Goal: Task Accomplishment & Management: Use online tool/utility

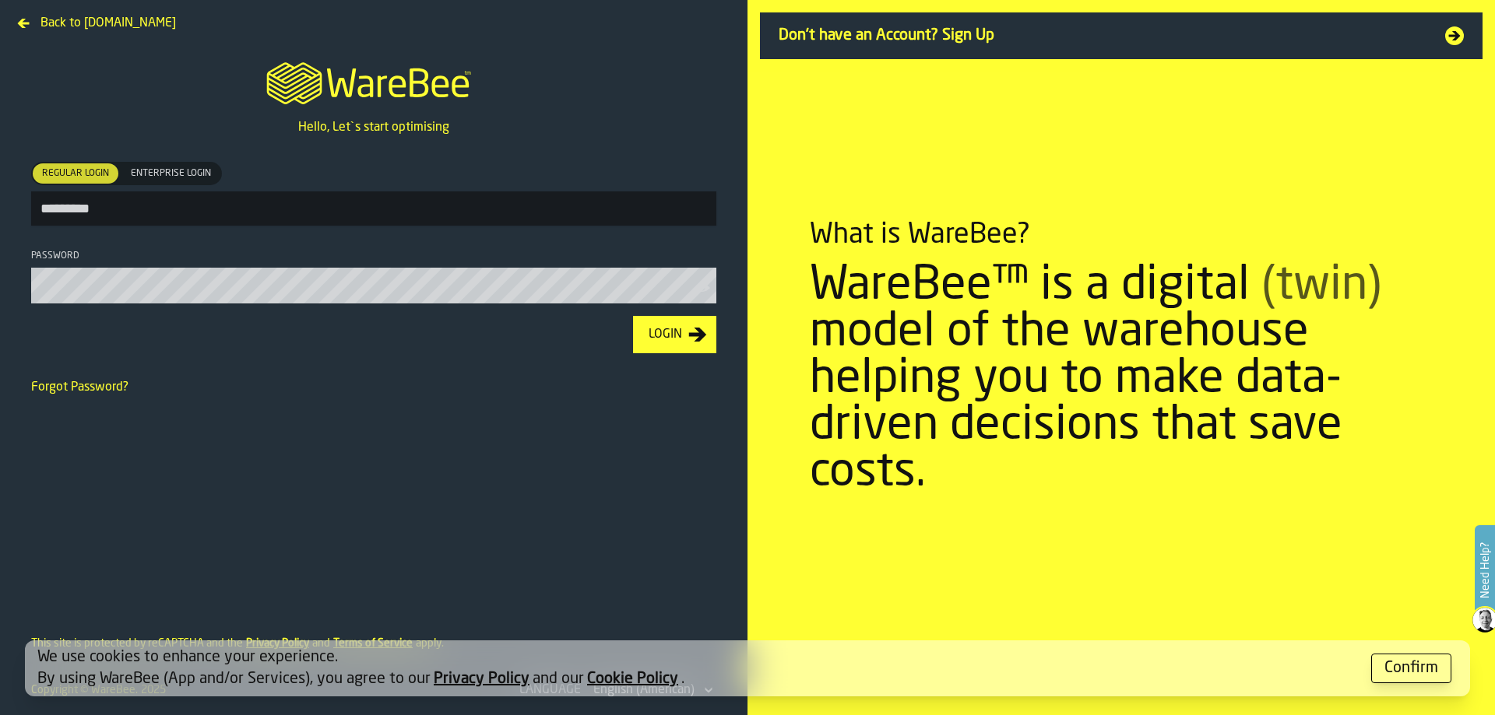
click at [633, 316] on button "Login" at bounding box center [674, 334] width 83 height 37
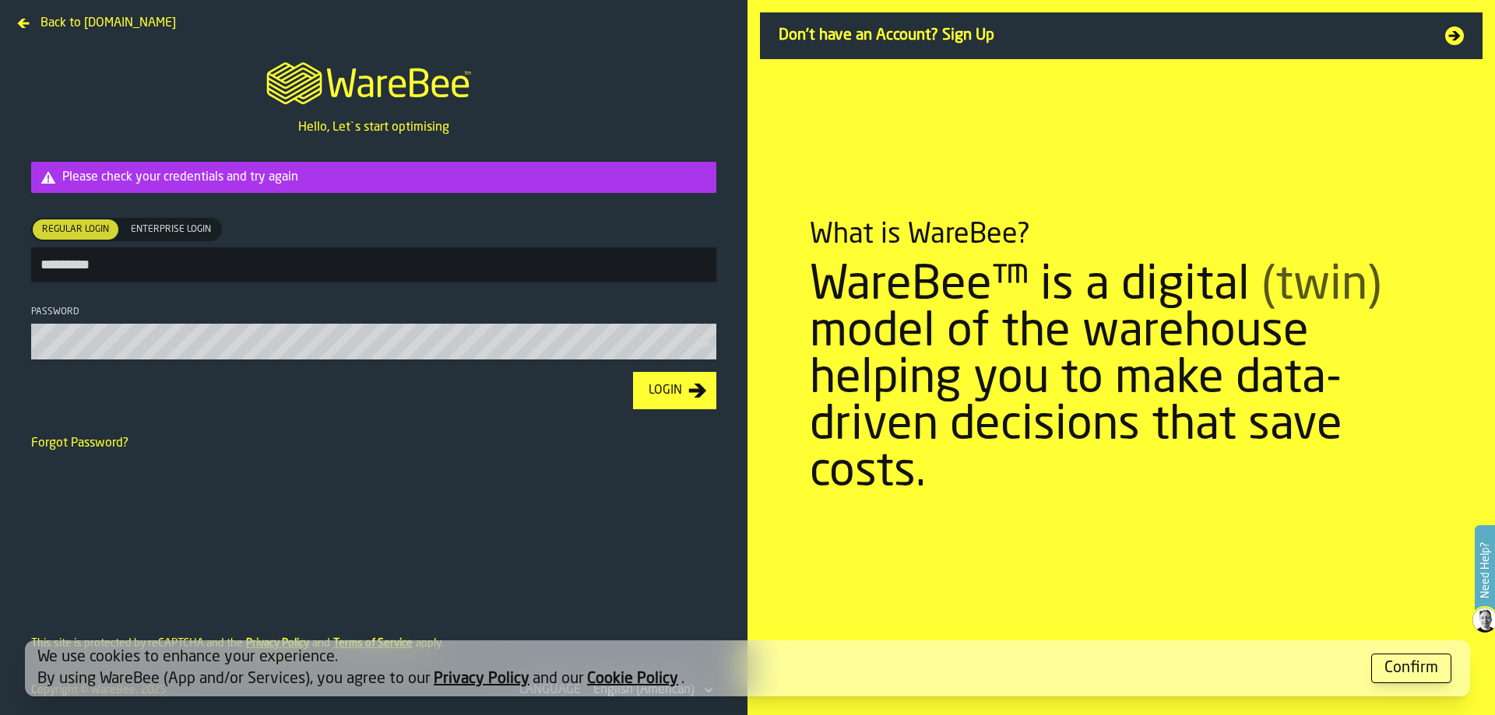
click at [170, 272] on input "*********" at bounding box center [373, 265] width 685 height 34
click at [86, 307] on section "Please check your credentials and try again Regular Login Regular Login Enterpr…" at bounding box center [374, 254] width 710 height 210
drag, startPoint x: 109, startPoint y: 276, endPoint x: 0, endPoint y: 258, distance: 110.5
click at [0, 258] on main "M A K I N G W A R E H O U S E S M O R E EF F I C I E N T Hello, Let`s start opt…" at bounding box center [373, 321] width 747 height 569
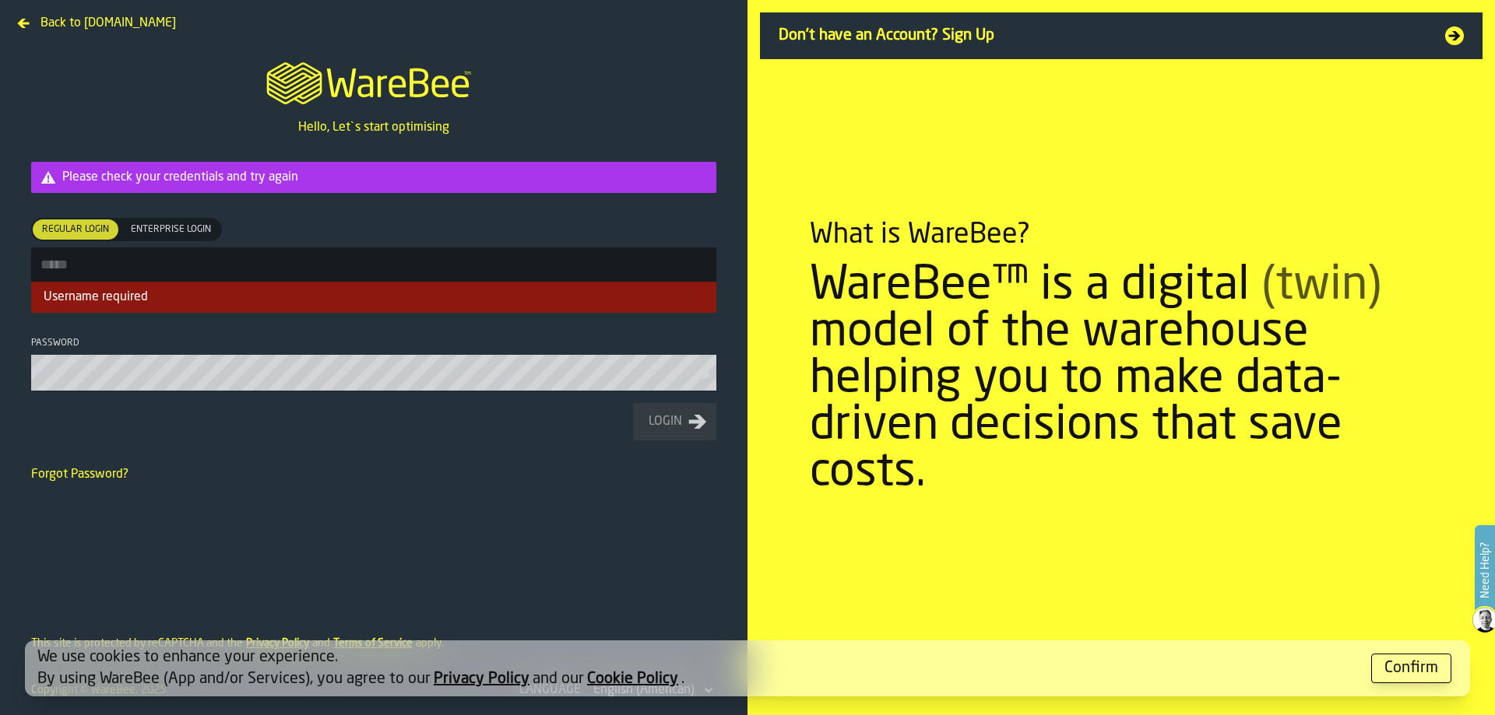
click at [167, 276] on input "Regular Login Regular Login Enterprise Login Enterprise Login" at bounding box center [373, 265] width 685 height 34
click at [162, 272] on input "Regular Login Regular Login Enterprise Login Enterprise Login" at bounding box center [373, 265] width 685 height 34
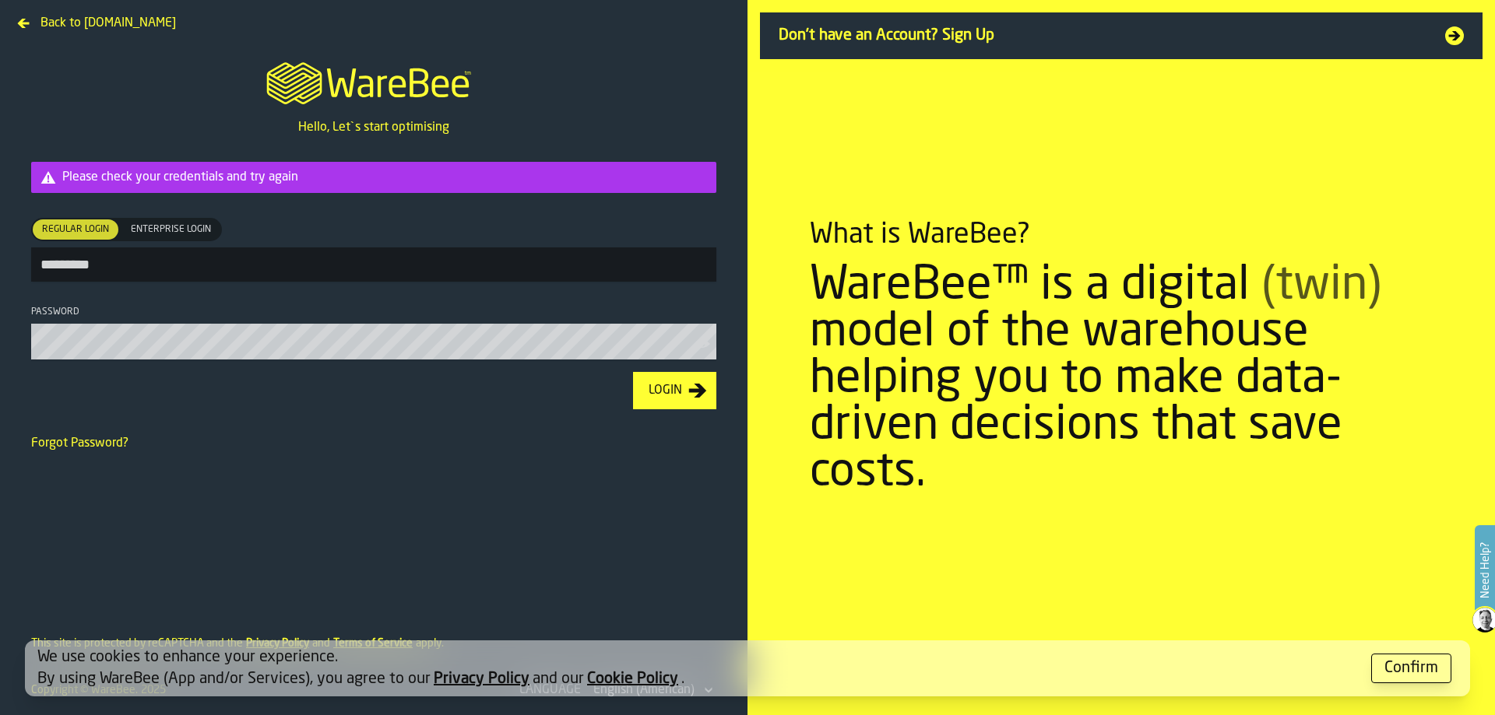
click at [633, 372] on button "Login" at bounding box center [674, 390] width 83 height 37
drag, startPoint x: 210, startPoint y: 290, endPoint x: 205, endPoint y: 265, distance: 25.5
click at [210, 289] on section "Please check your credentials and try again Regular Login Regular Login Enterpr…" at bounding box center [374, 254] width 710 height 210
drag, startPoint x: 205, startPoint y: 265, endPoint x: 182, endPoint y: 232, distance: 39.7
click at [205, 265] on input "*********" at bounding box center [373, 265] width 685 height 34
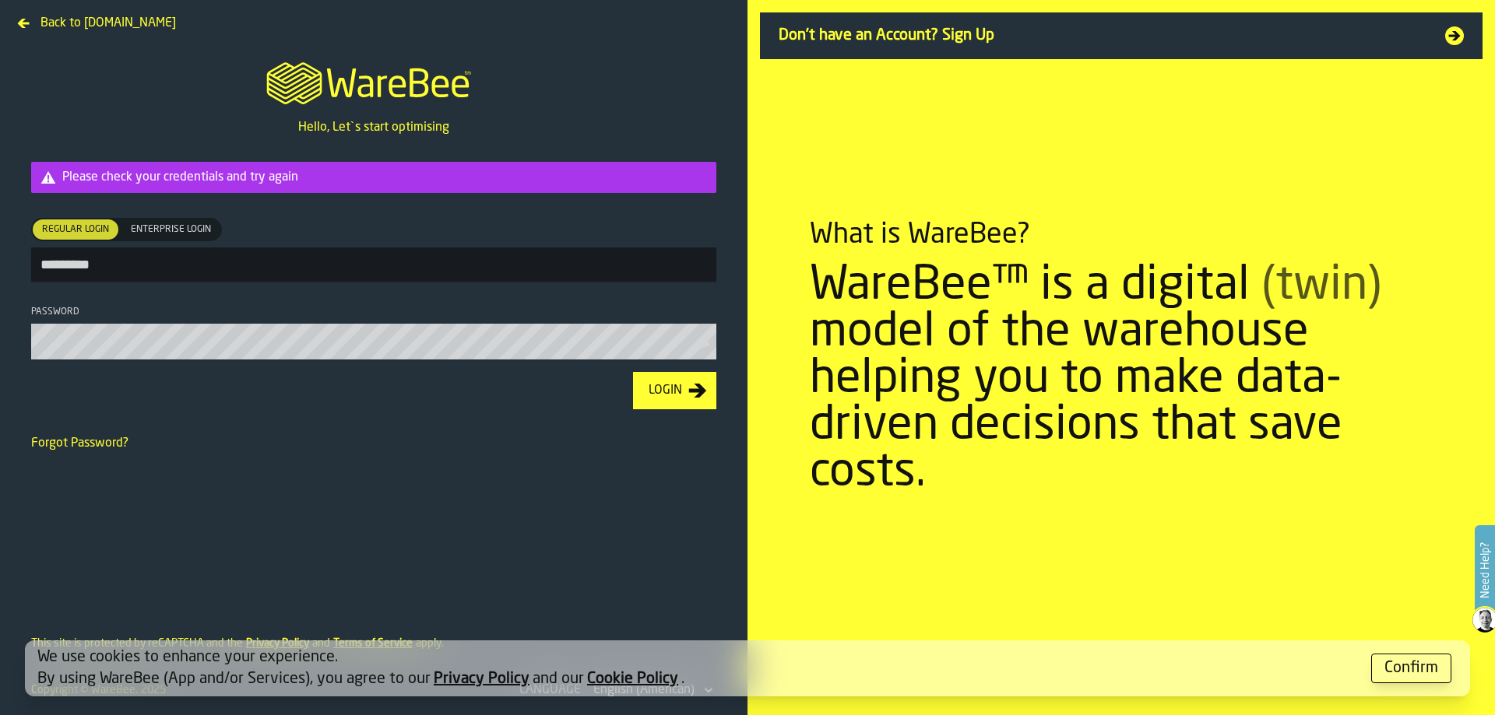
click at [181, 230] on span "Enterprise Login" at bounding box center [171, 230] width 93 height 14
click at [72, 229] on span "Regular Login" at bounding box center [75, 230] width 79 height 14
click at [161, 266] on input "*********" at bounding box center [373, 265] width 685 height 34
type input "*"
type input "**********"
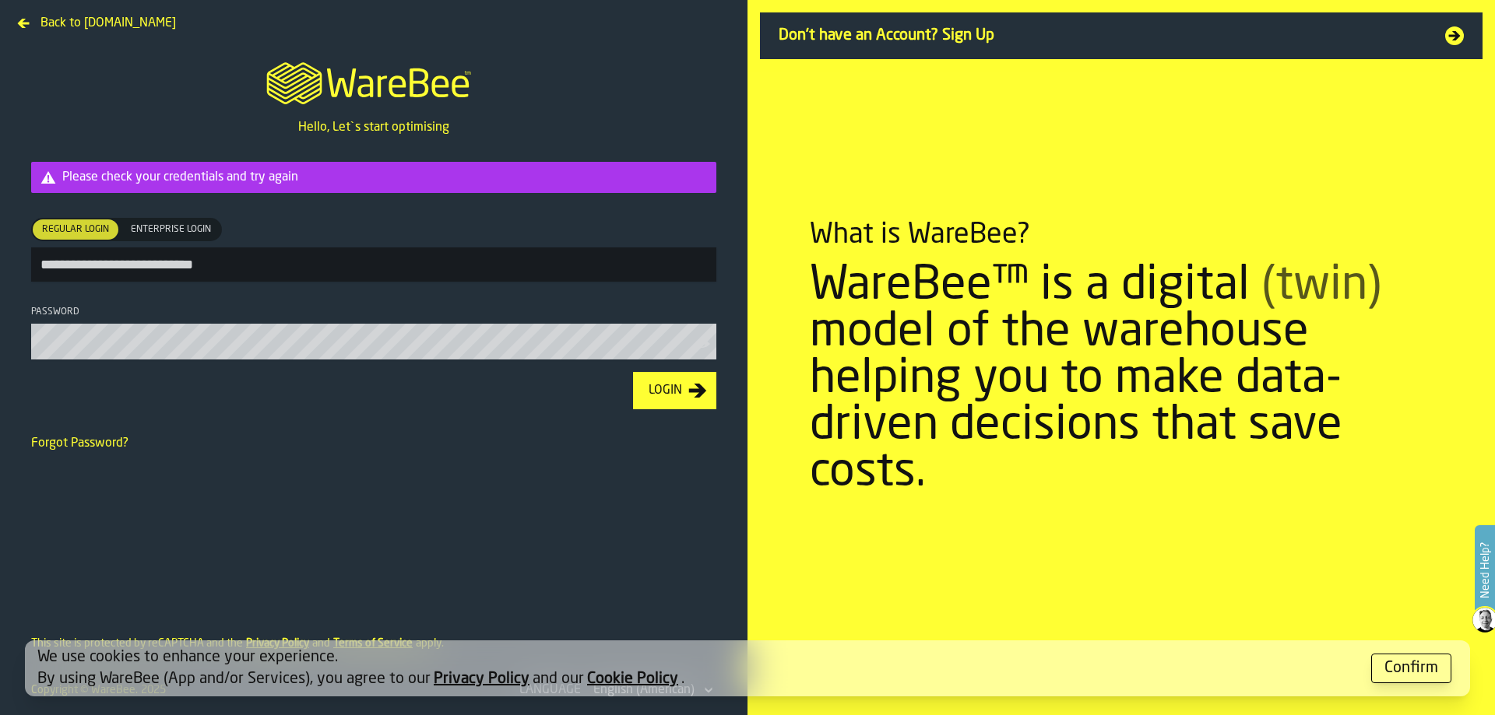
click at [633, 372] on button "Login" at bounding box center [674, 390] width 83 height 37
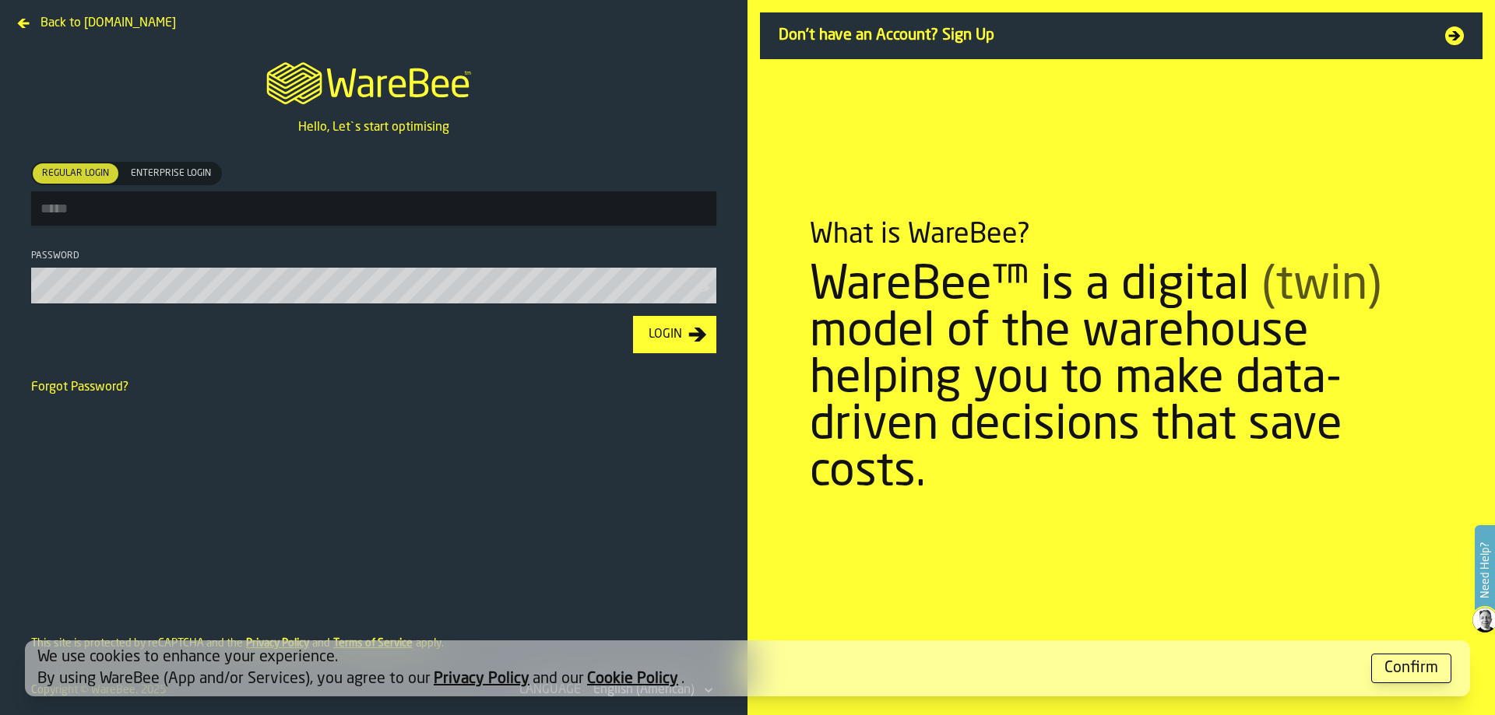
click at [151, 222] on input "Regular Login Regular Login Enterprise Login Enterprise Login" at bounding box center [373, 209] width 685 height 34
drag, startPoint x: 151, startPoint y: 222, endPoint x: 160, endPoint y: 232, distance: 13.3
click at [151, 220] on input "Regular Login Regular Login Enterprise Login Enterprise Login" at bounding box center [373, 209] width 685 height 34
click at [159, 208] on input "Regular Login Regular Login Enterprise Login Enterprise Login" at bounding box center [373, 209] width 685 height 34
type input "**********"
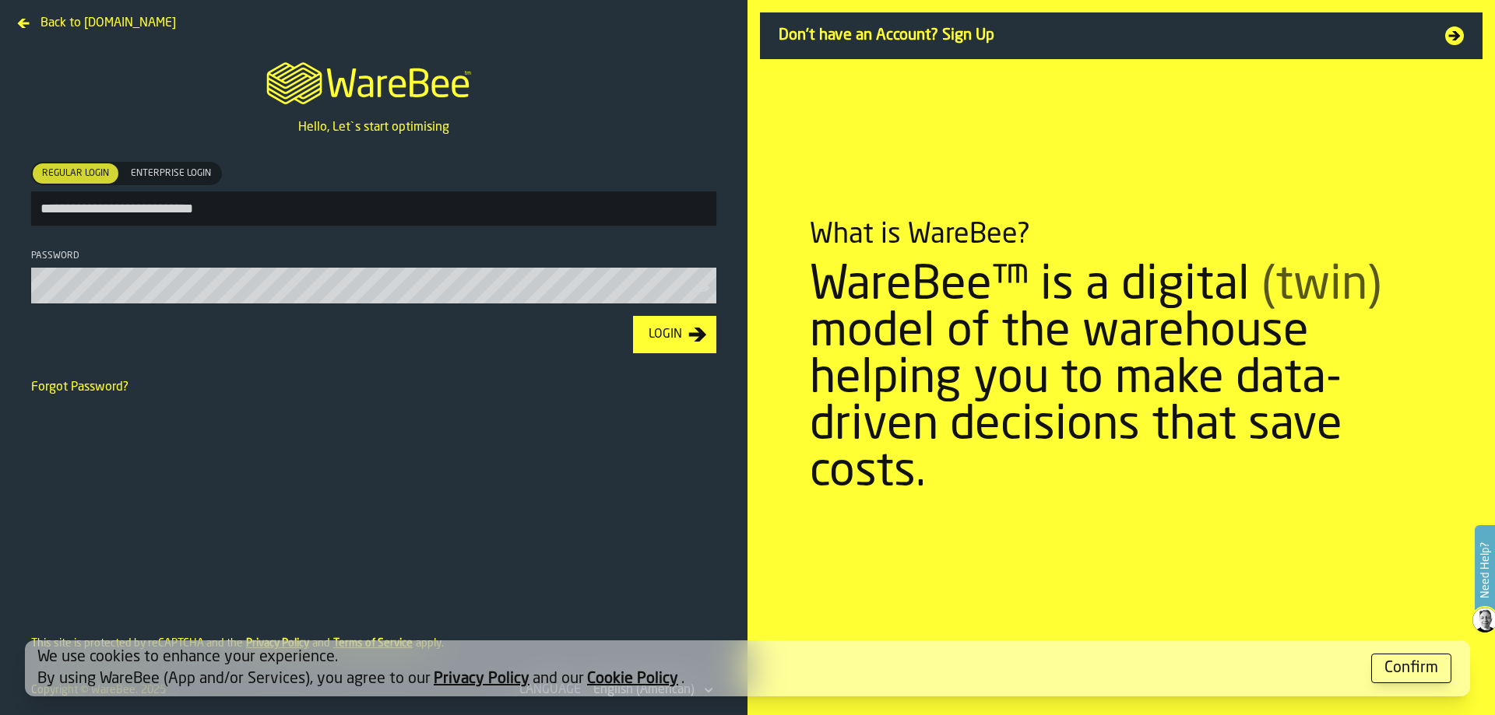
click at [633, 316] on button "Login" at bounding box center [674, 334] width 83 height 37
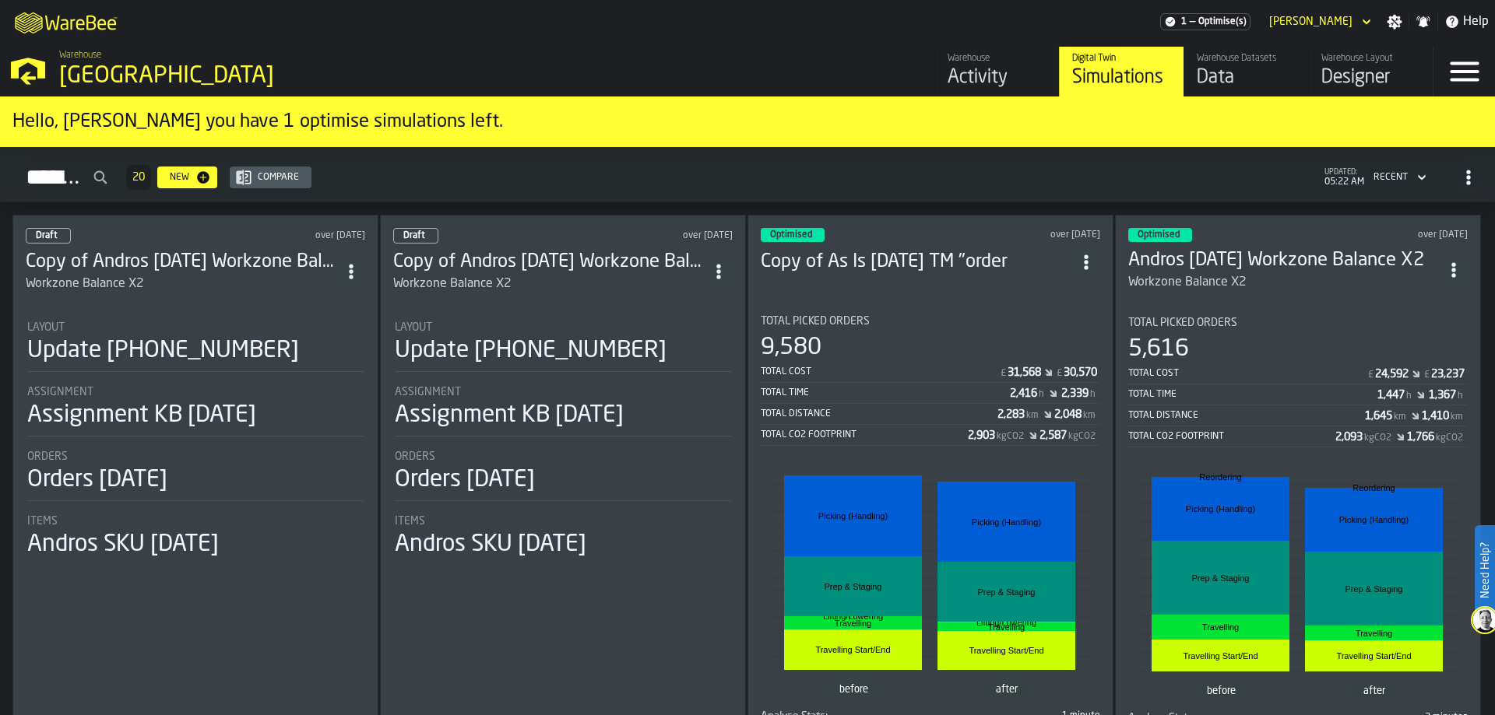
click at [873, 351] on div "9,580" at bounding box center [930, 348] width 339 height 28
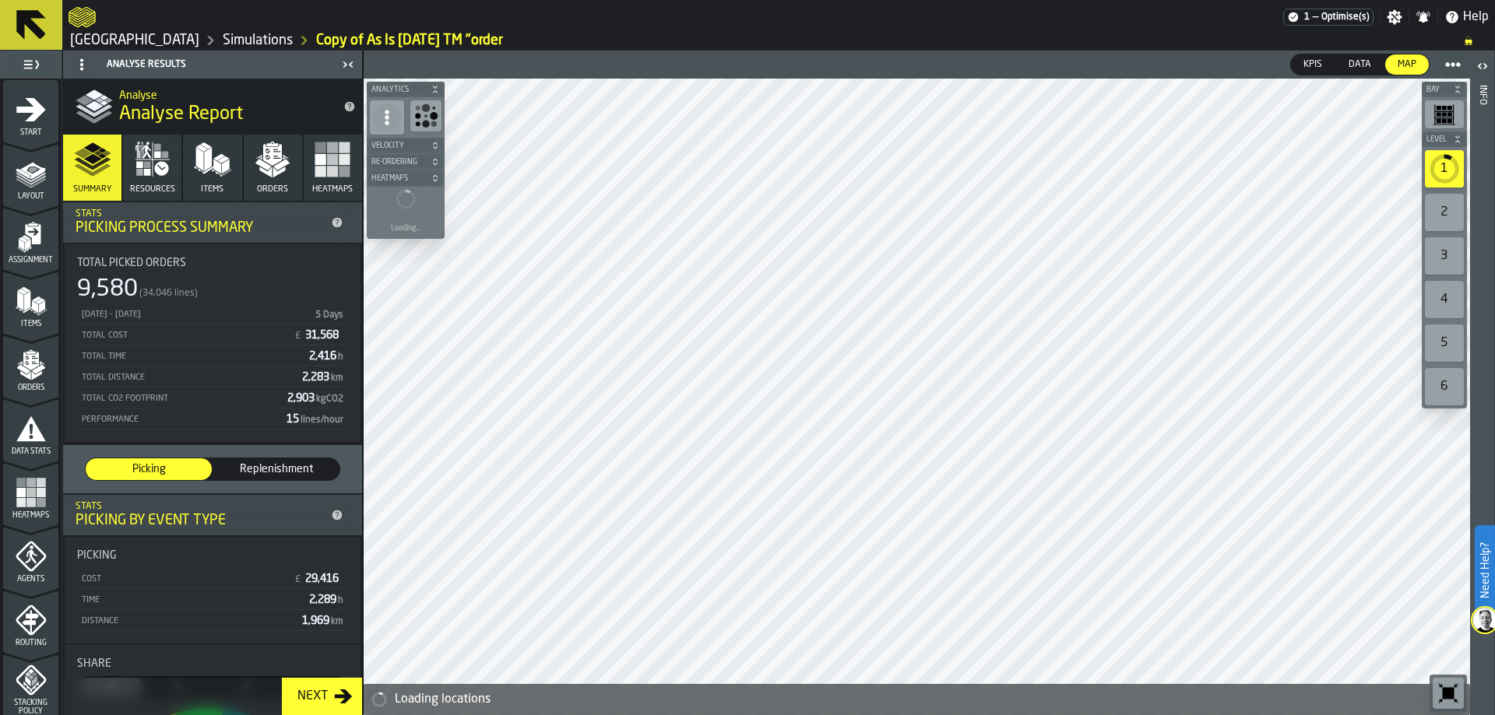
click at [32, 192] on span "Layout" at bounding box center [30, 196] width 55 height 9
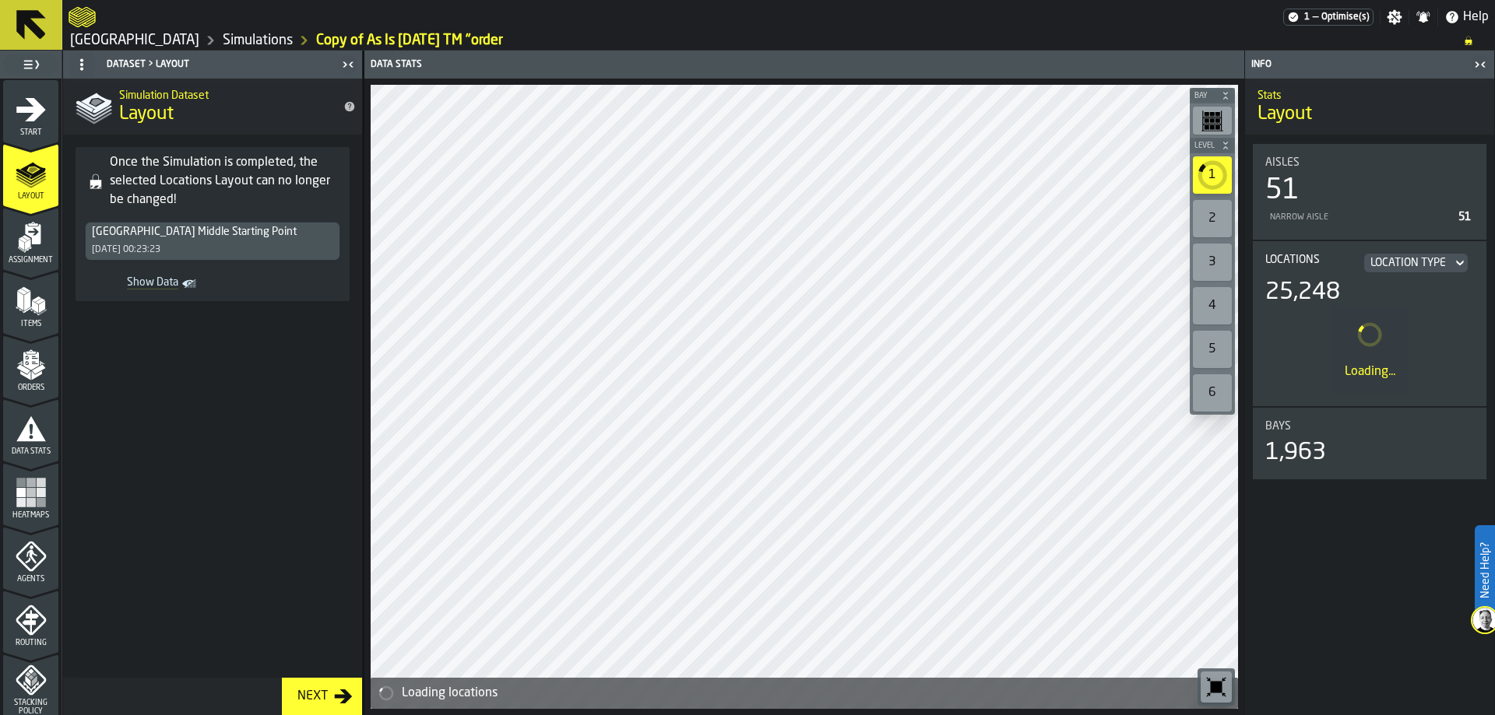
click at [46, 238] on div "Assignment" at bounding box center [30, 243] width 55 height 43
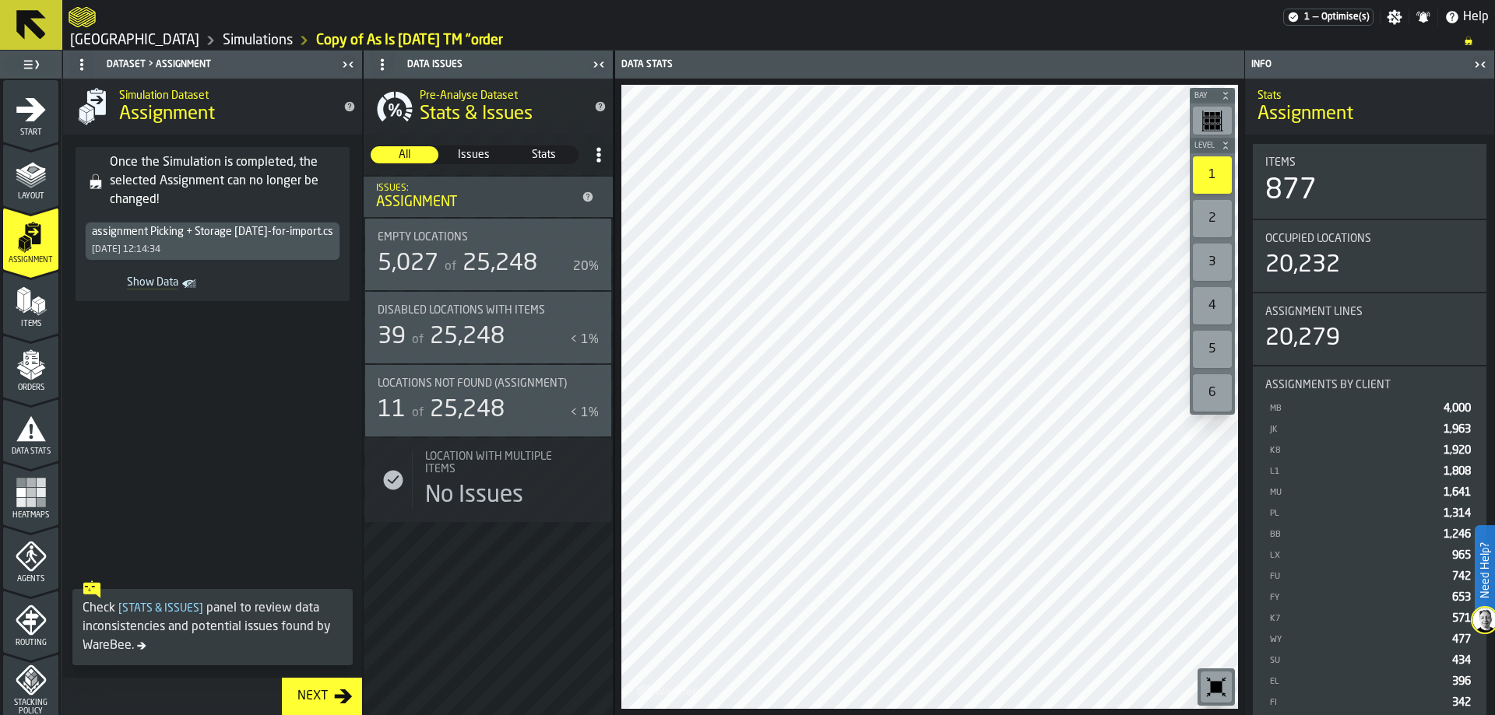
click at [41, 373] on icon "menu Orders" at bounding box center [31, 365] width 31 height 31
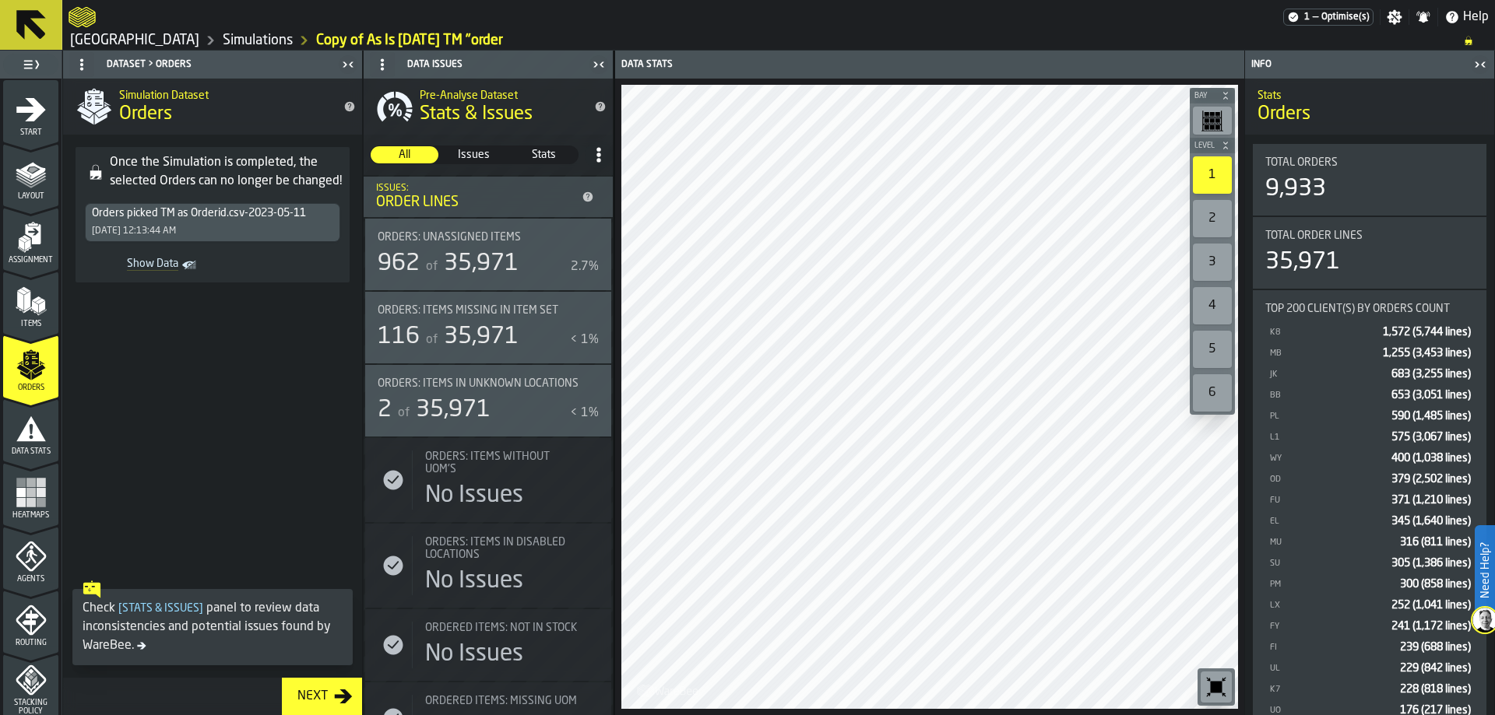
scroll to position [234, 0]
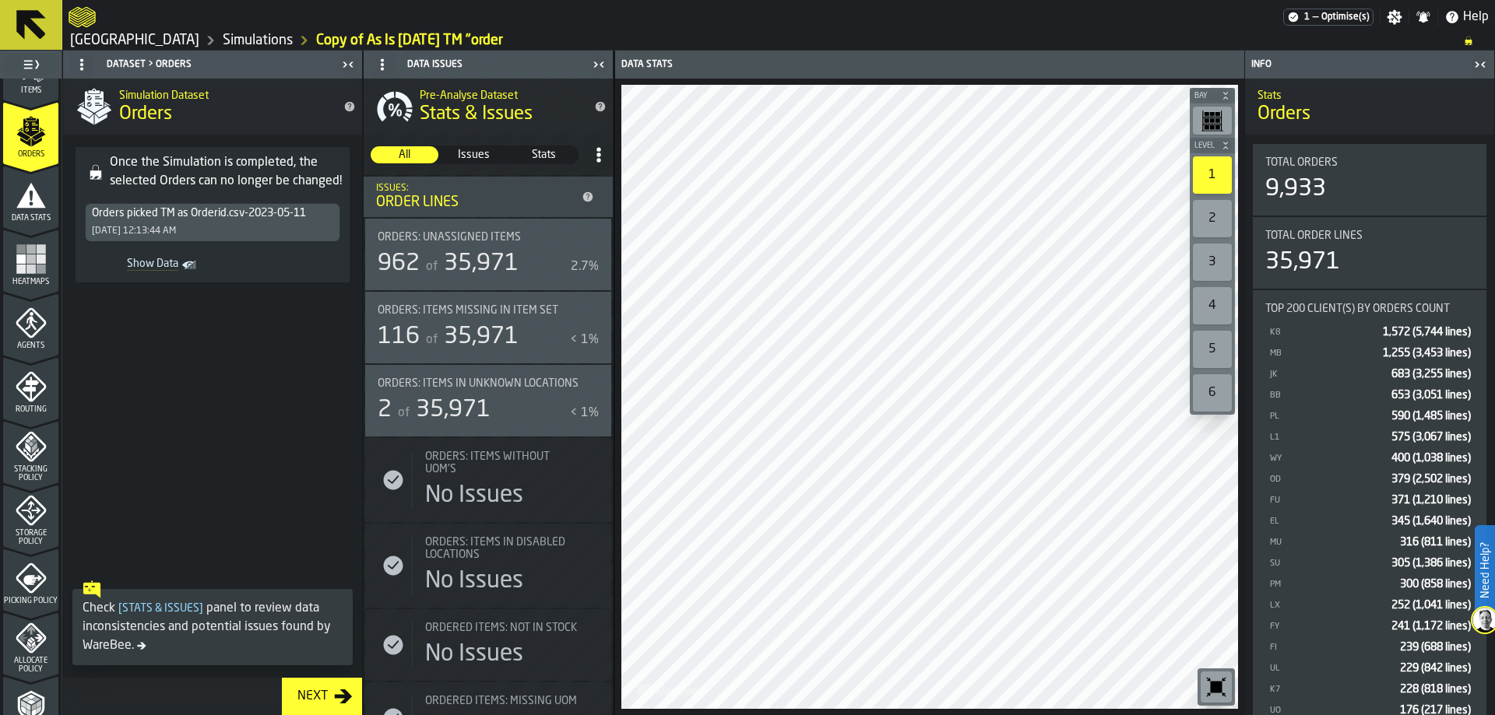
click at [31, 317] on icon "menu Agents" at bounding box center [31, 323] width 31 height 31
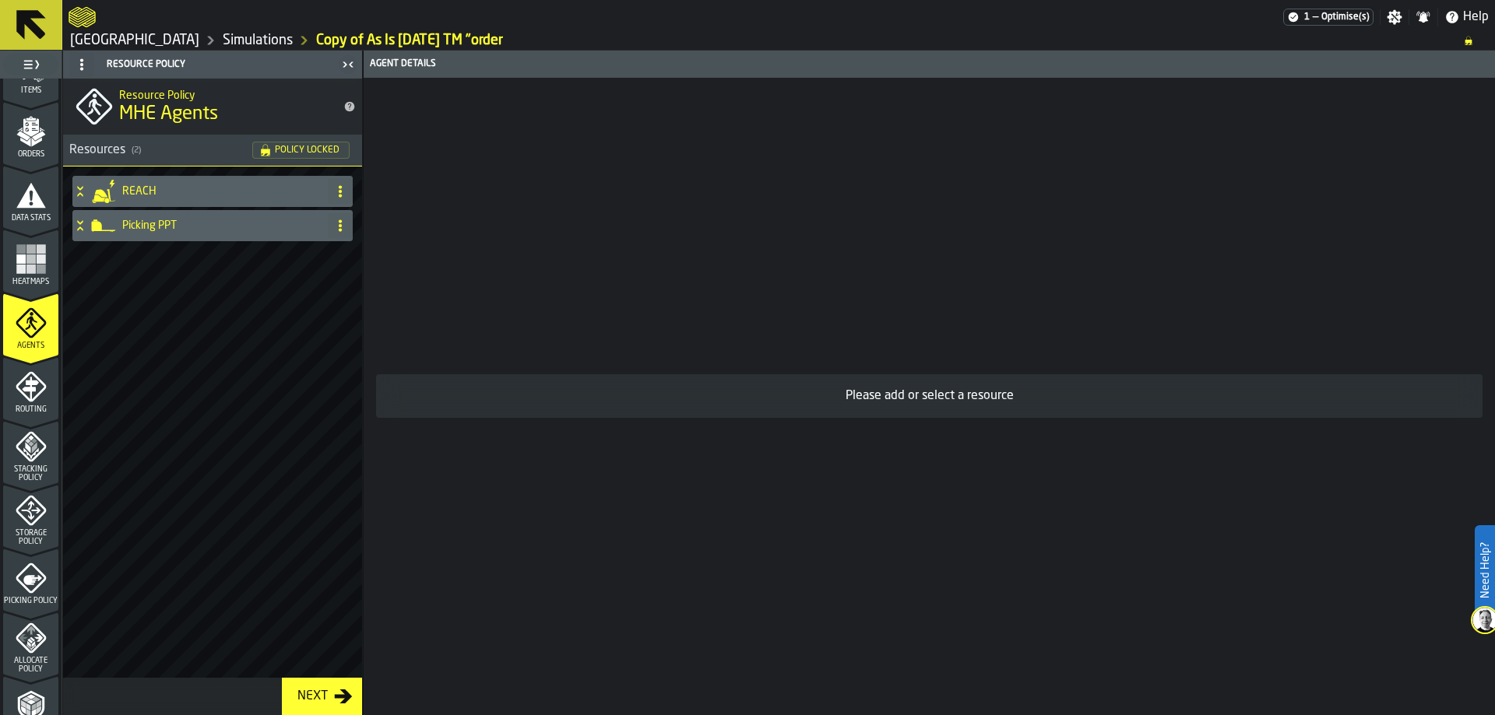
click at [34, 380] on icon "menu Routing" at bounding box center [31, 386] width 31 height 31
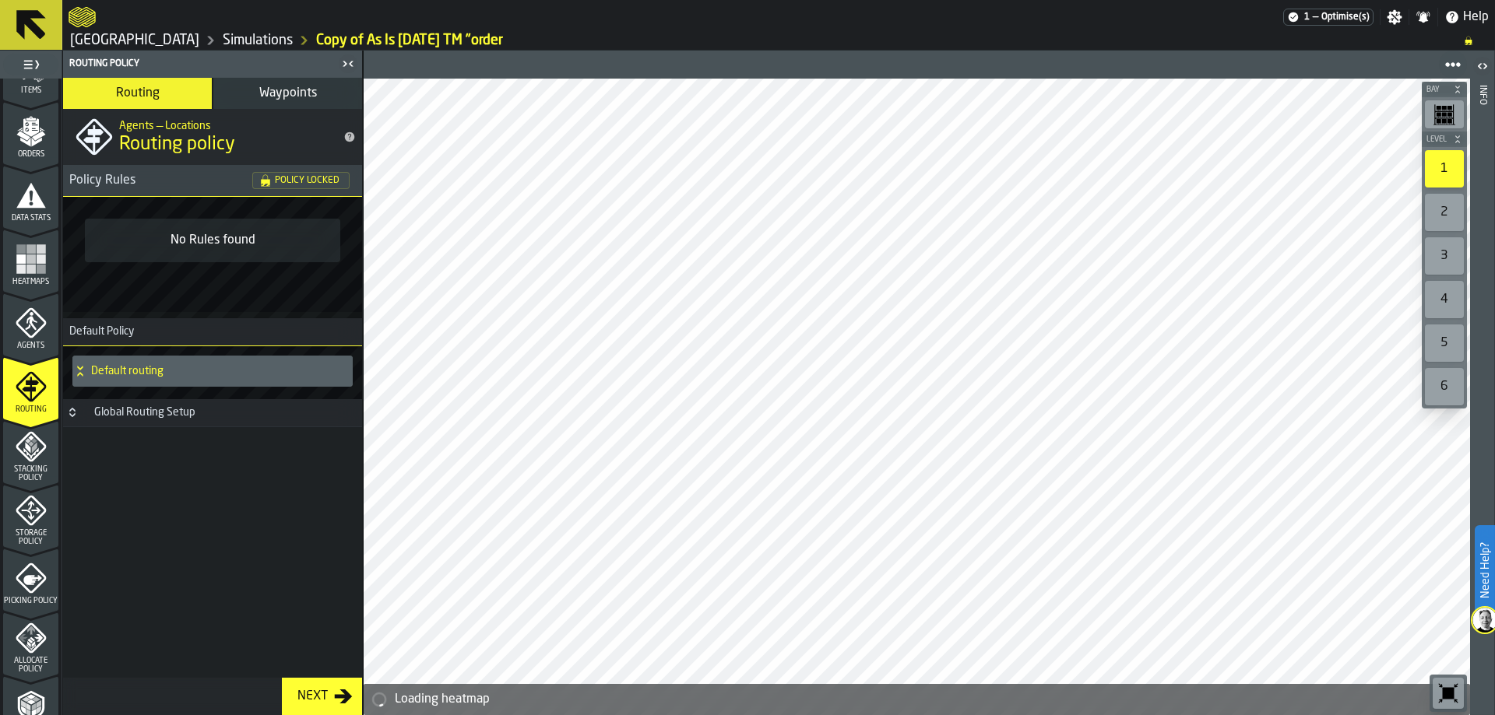
click at [83, 374] on icon at bounding box center [80, 371] width 16 height 12
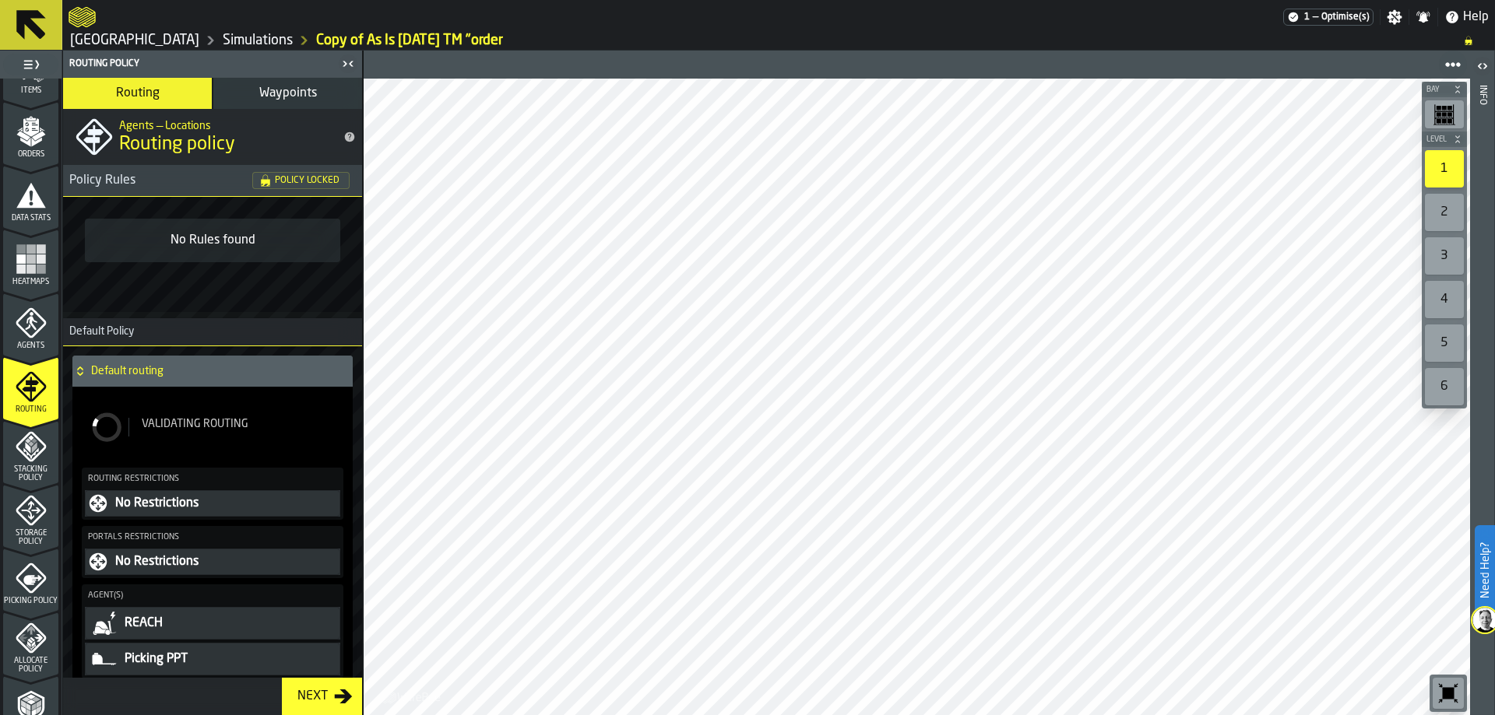
click at [86, 378] on div "Default routing" at bounding box center [209, 371] width 274 height 31
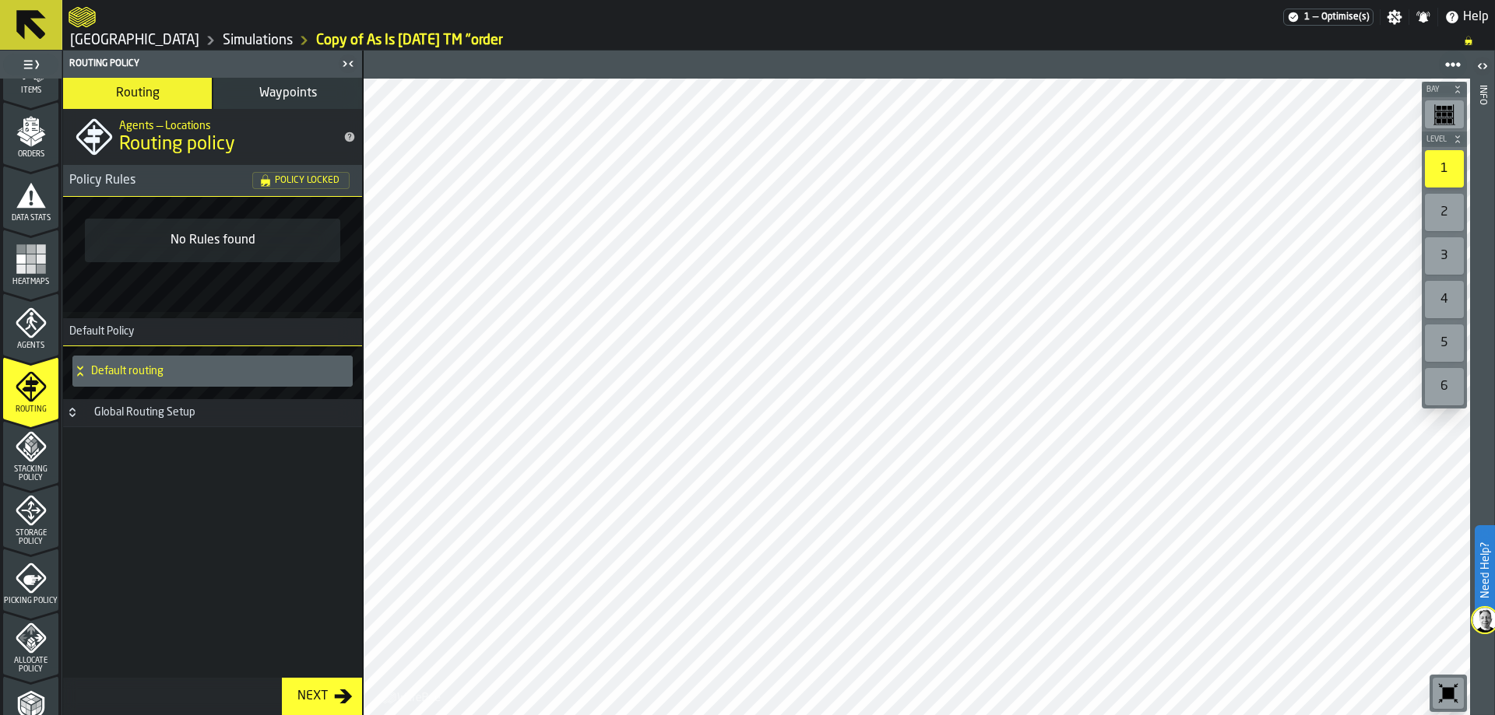
click at [44, 456] on div "Stacking Policy" at bounding box center [30, 456] width 55 height 51
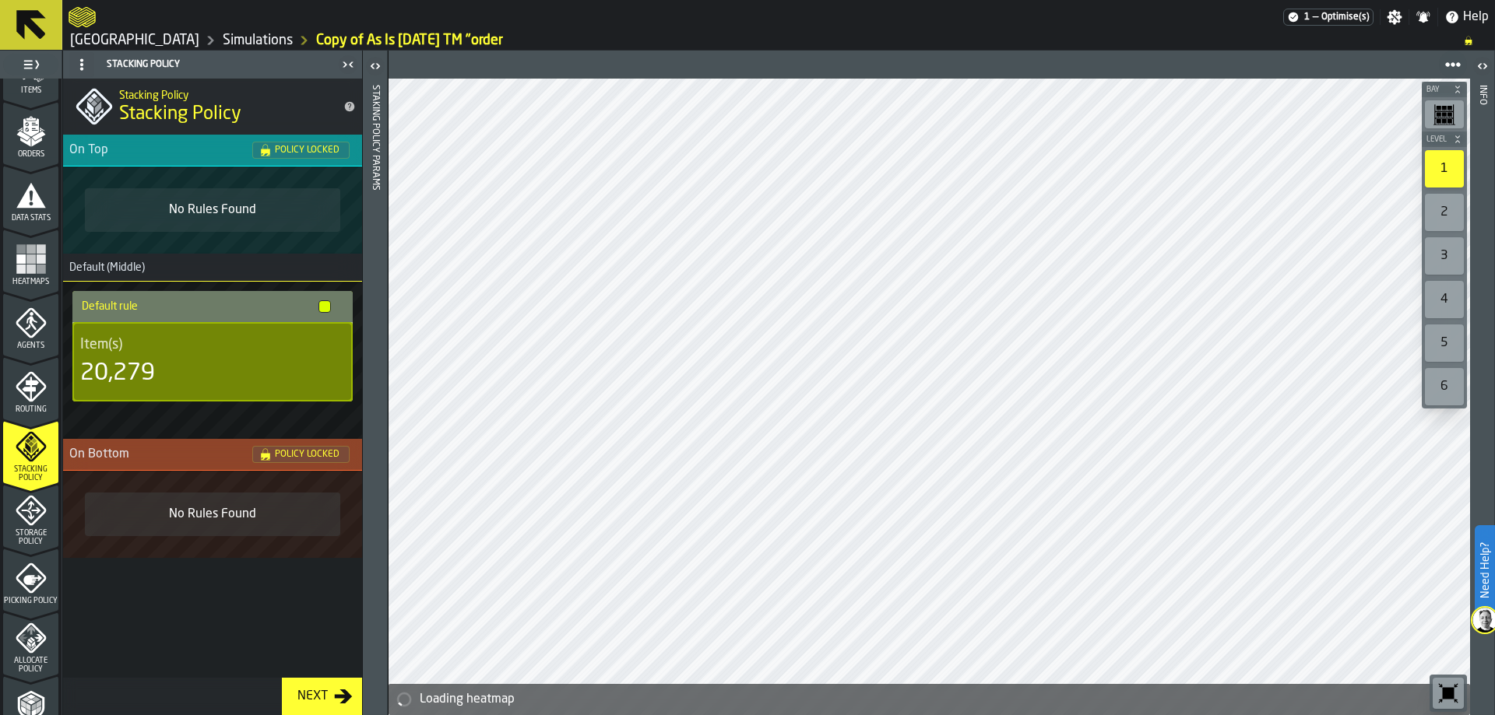
click at [30, 515] on icon "menu Storage Policy" at bounding box center [31, 510] width 31 height 31
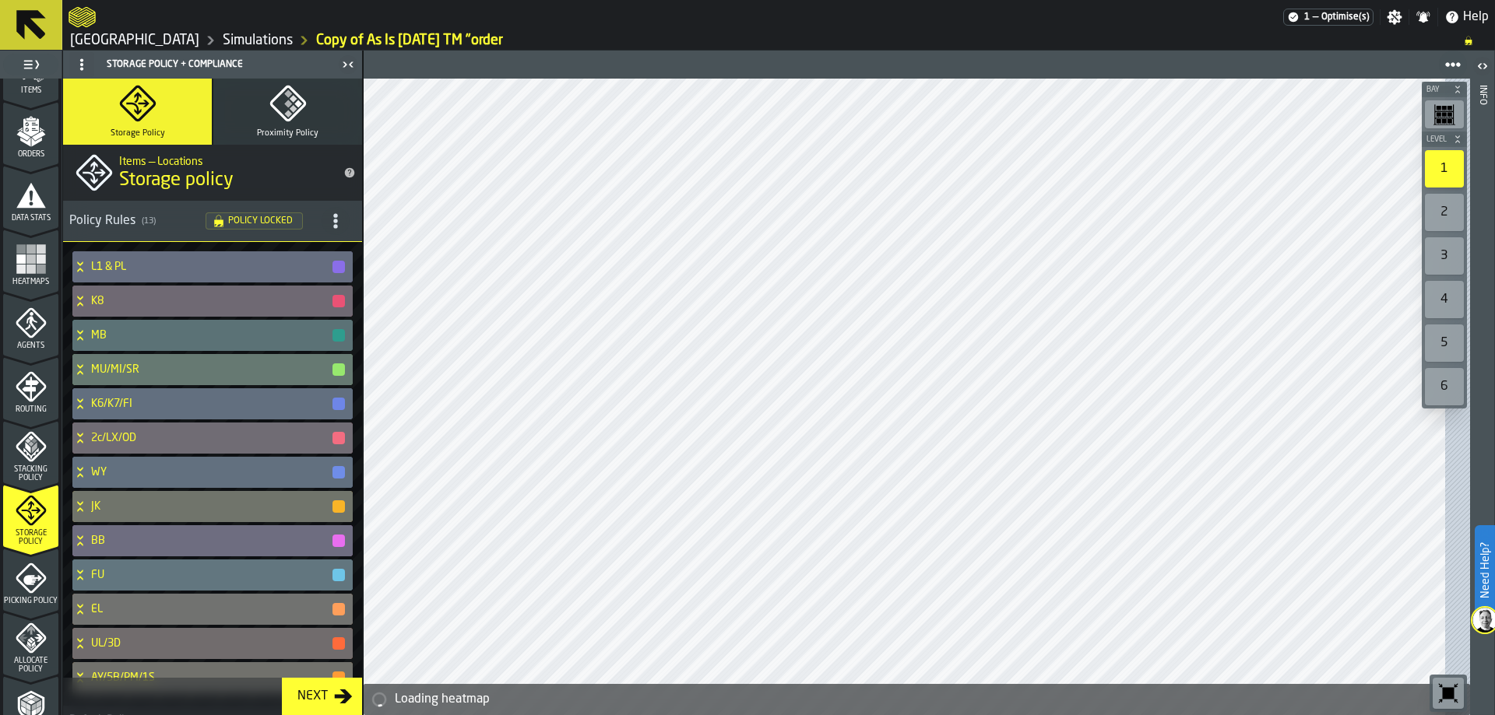
click at [36, 577] on icon "menu Picking Policy" at bounding box center [32, 580] width 19 height 10
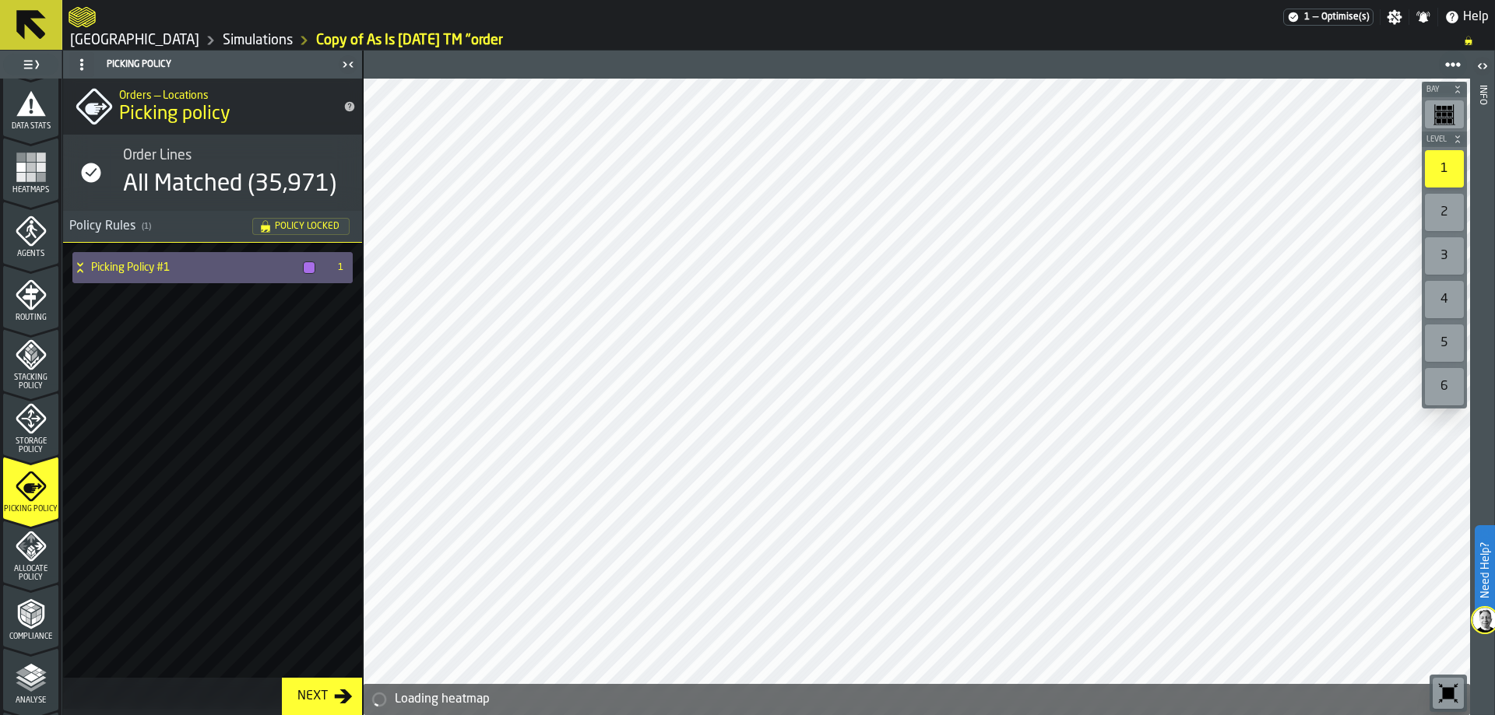
scroll to position [514, 0]
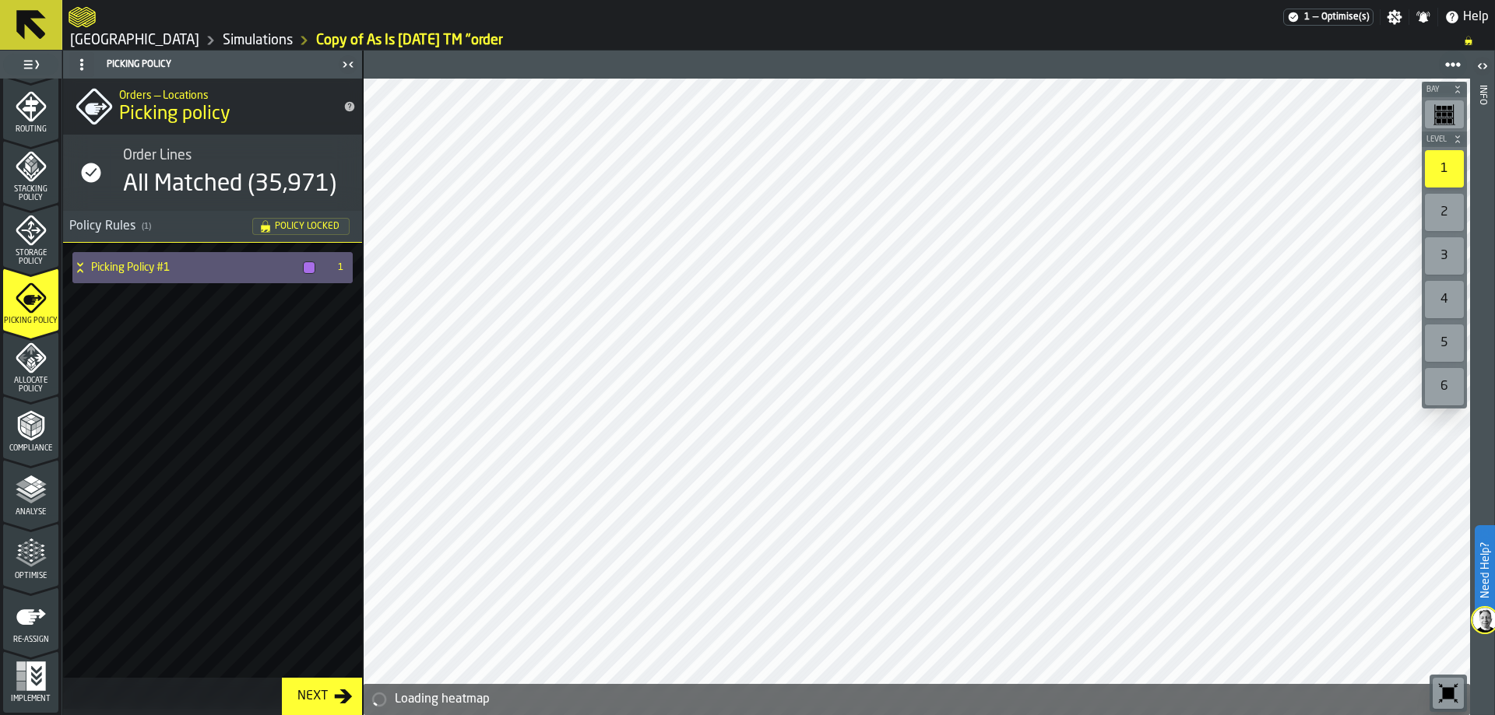
click at [19, 434] on icon "menu Compliance" at bounding box center [30, 426] width 26 height 30
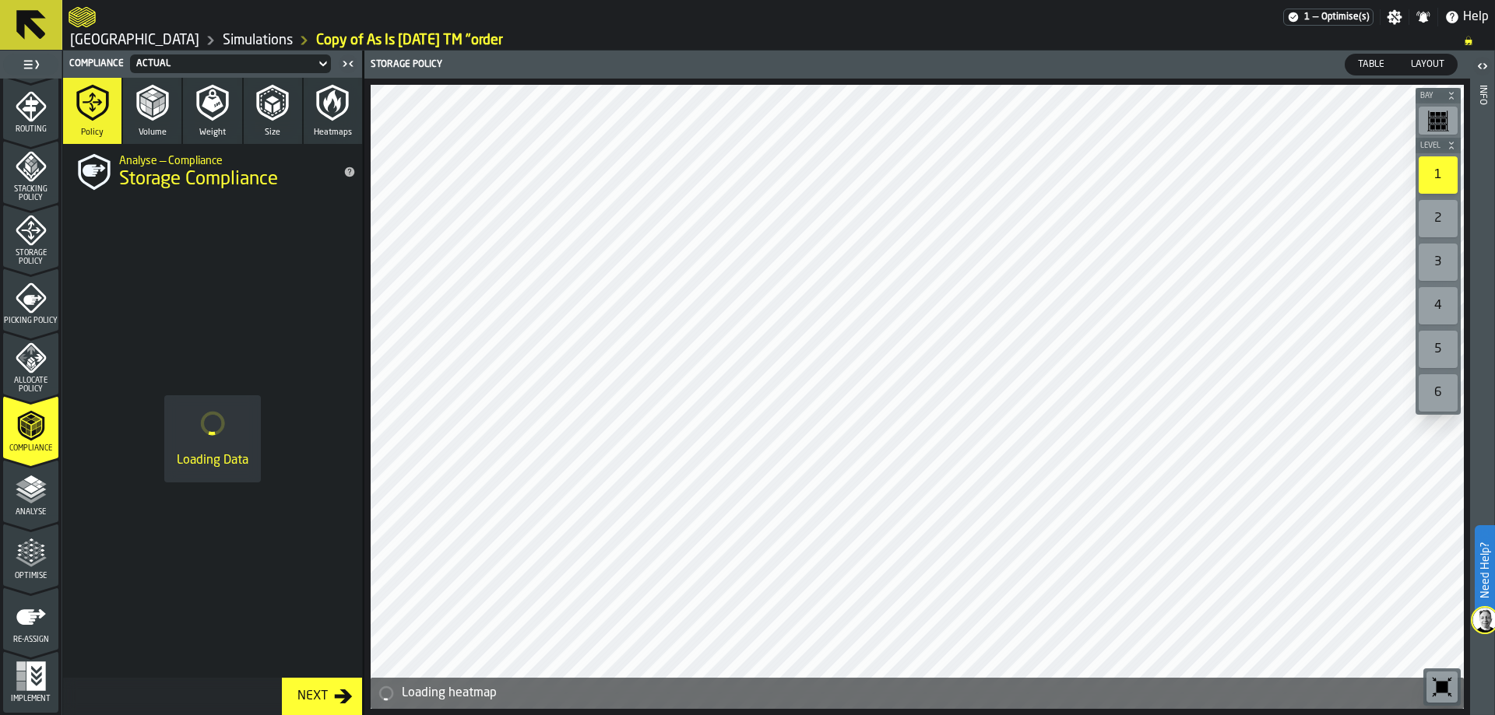
click at [330, 111] on icon "button" at bounding box center [332, 102] width 37 height 37
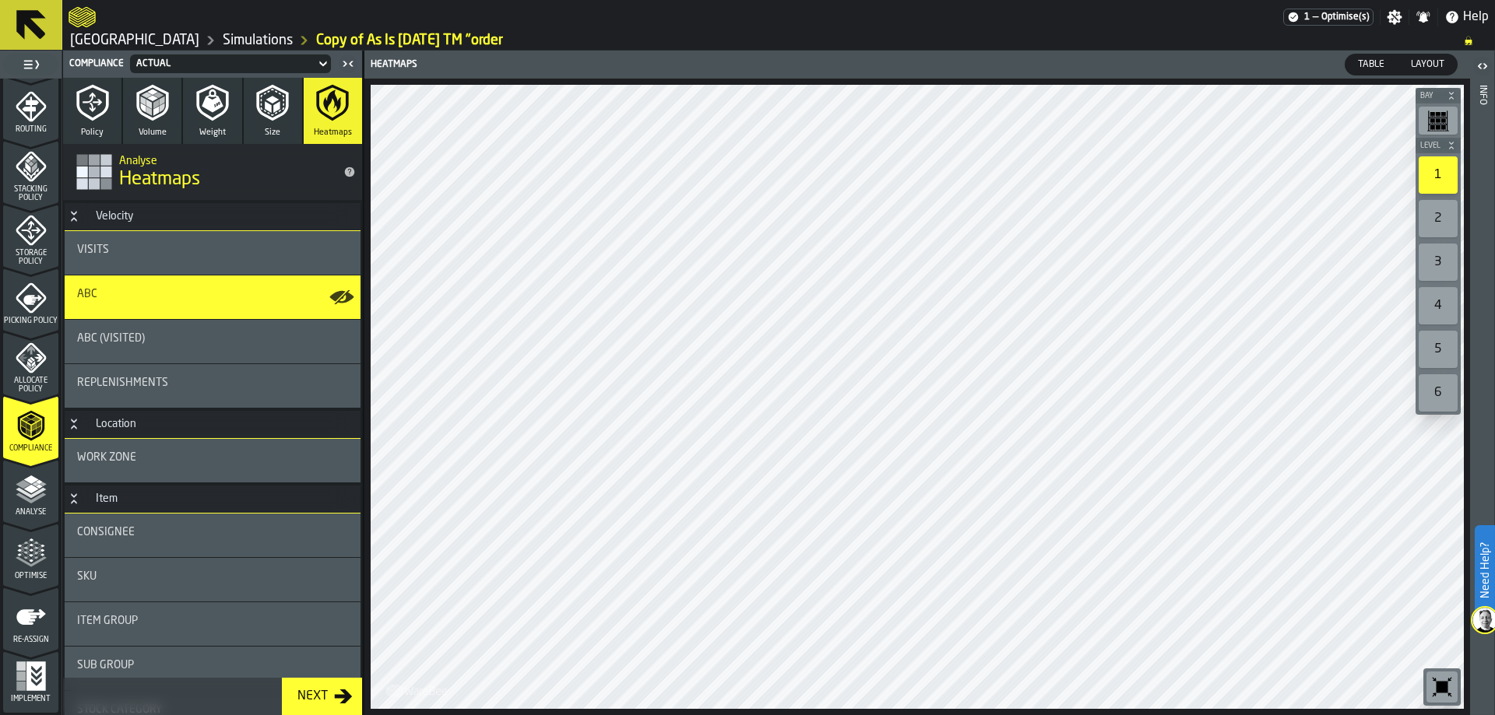
click at [143, 293] on div "ABC" at bounding box center [212, 294] width 271 height 12
click at [146, 234] on div "Visits" at bounding box center [213, 253] width 296 height 44
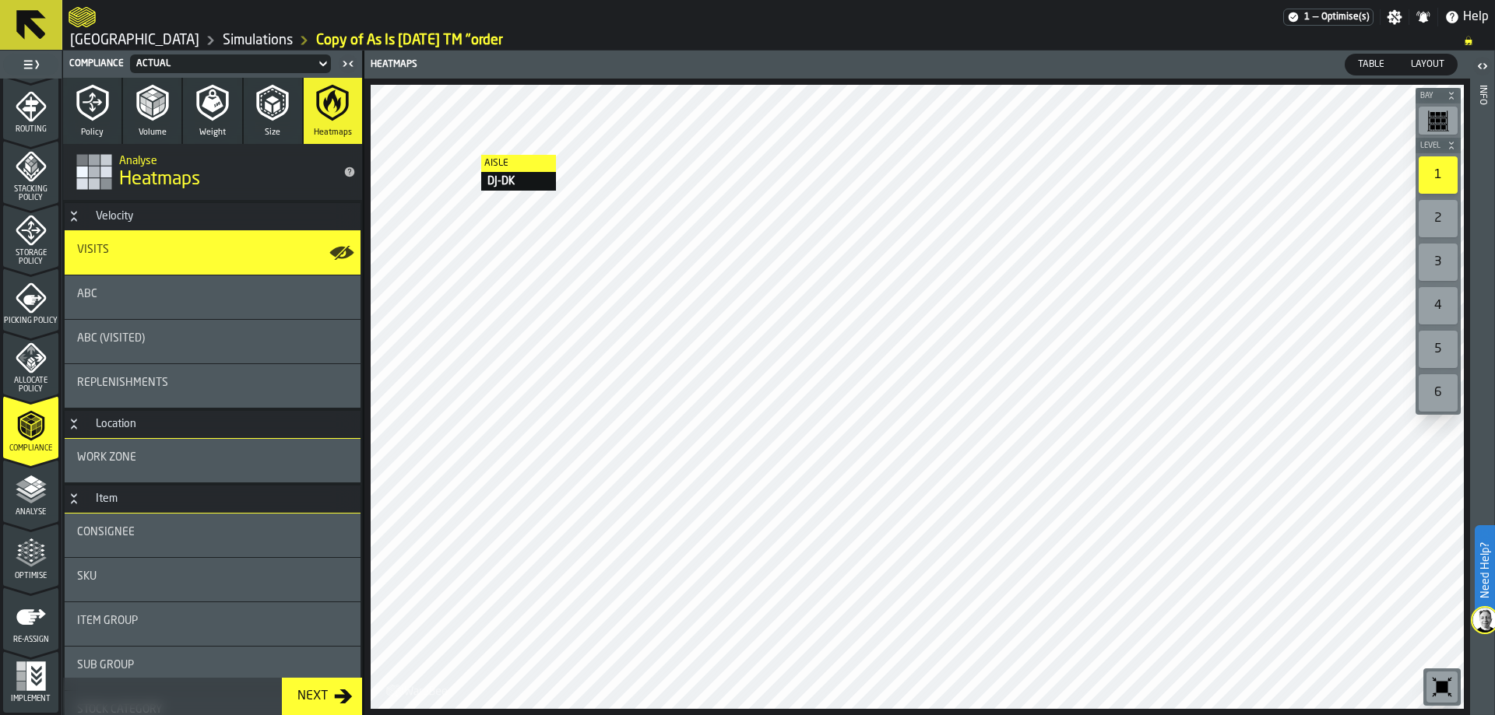
click at [466, 155] on div at bounding box center [917, 397] width 1093 height 624
click at [629, 302] on div at bounding box center [917, 397] width 1093 height 624
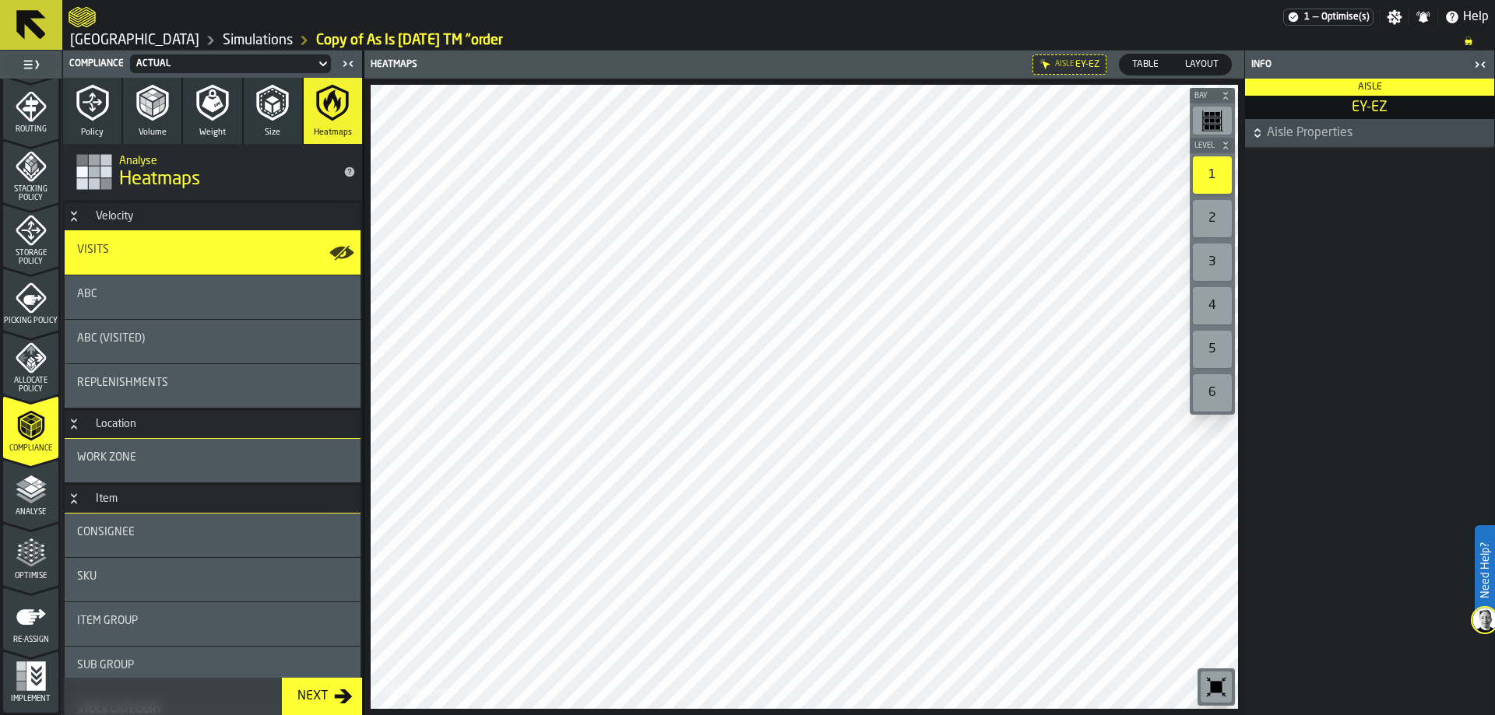
click at [1477, 68] on icon "button-toggle-Close me" at bounding box center [1480, 64] width 19 height 19
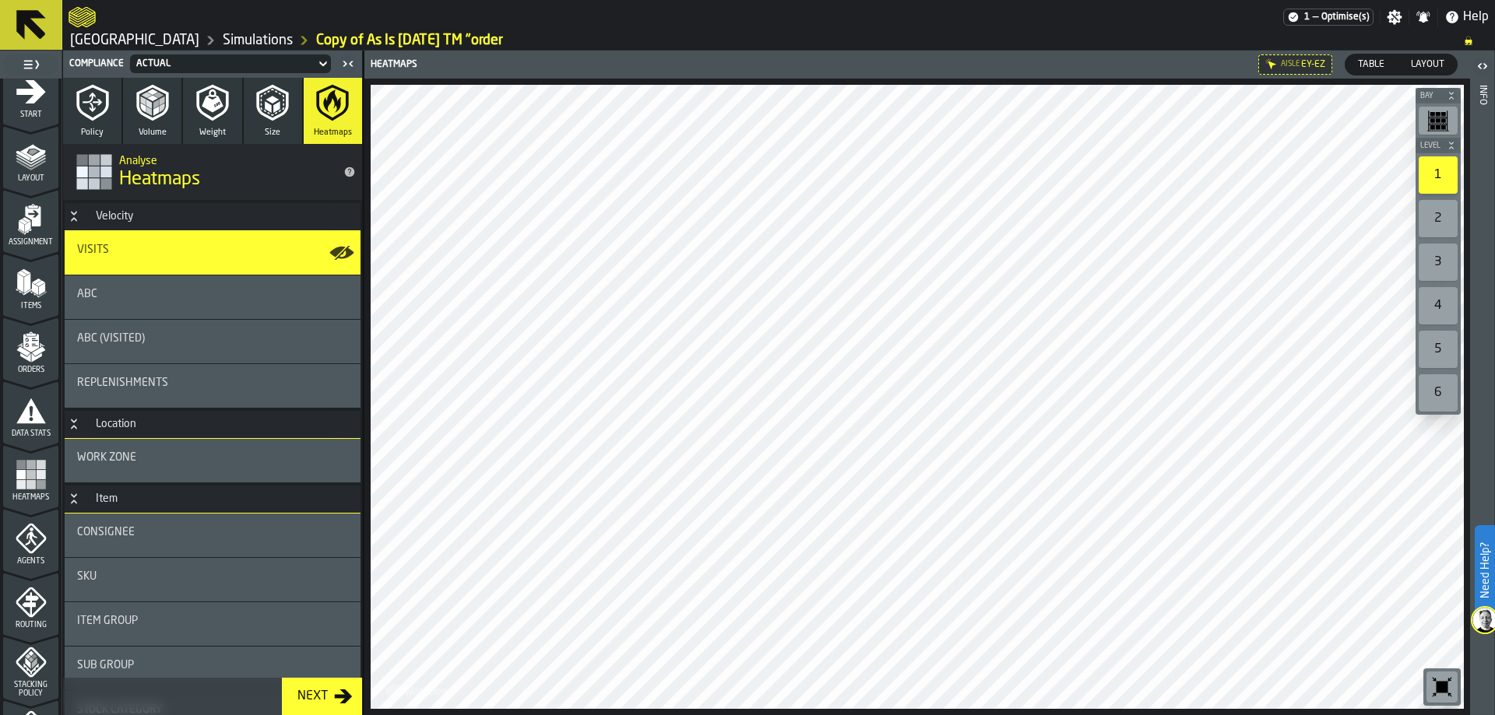
scroll to position [0, 0]
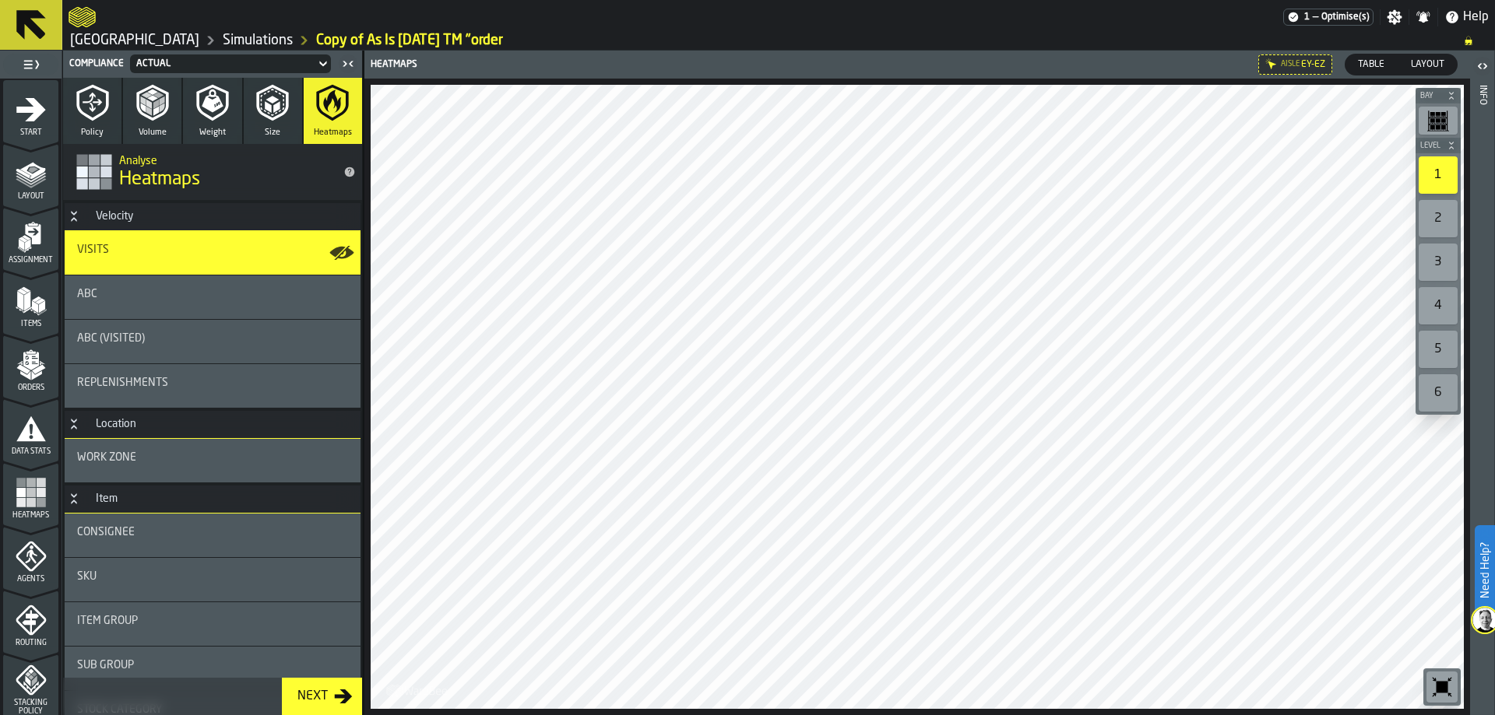
click at [226, 69] on div "Actual" at bounding box center [222, 63] width 173 height 11
click at [233, 62] on div "Actual" at bounding box center [222, 63] width 173 height 11
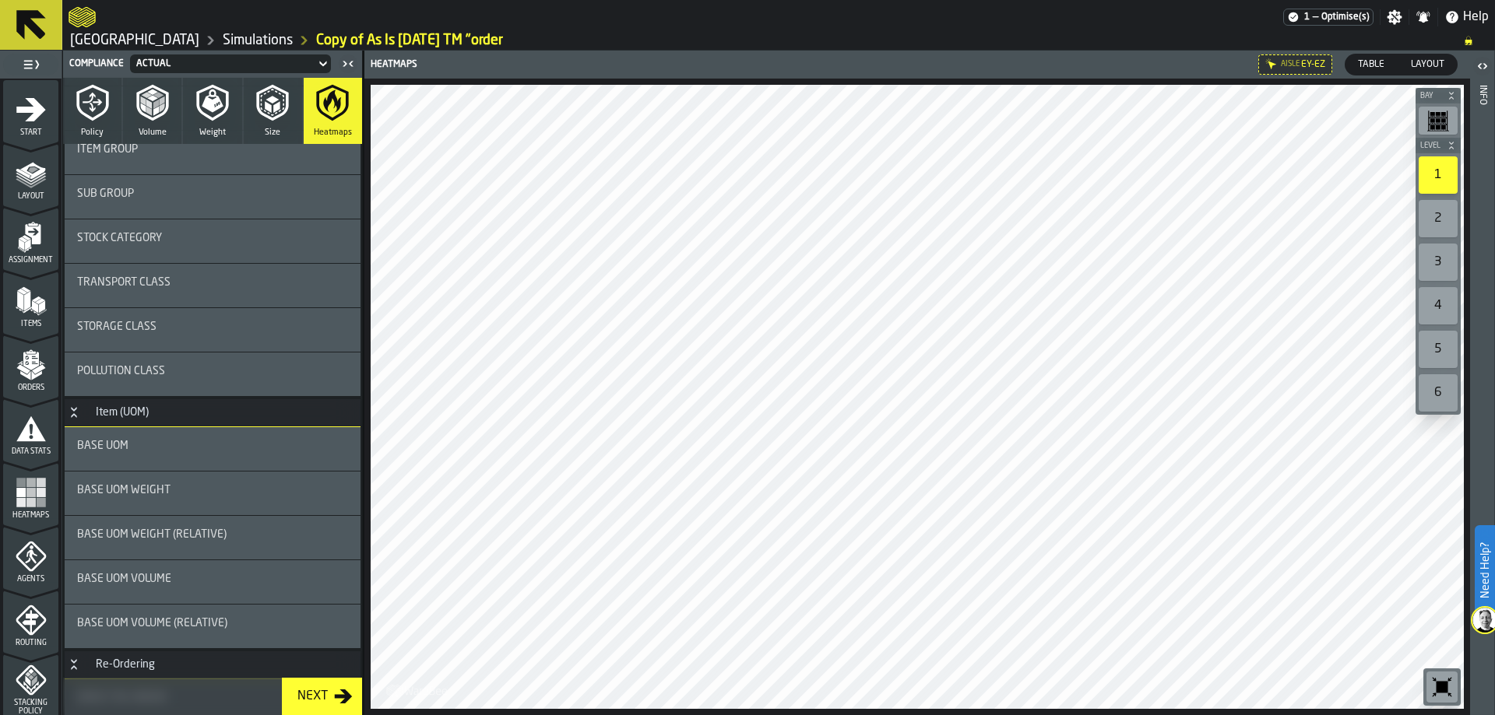
scroll to position [286, 0]
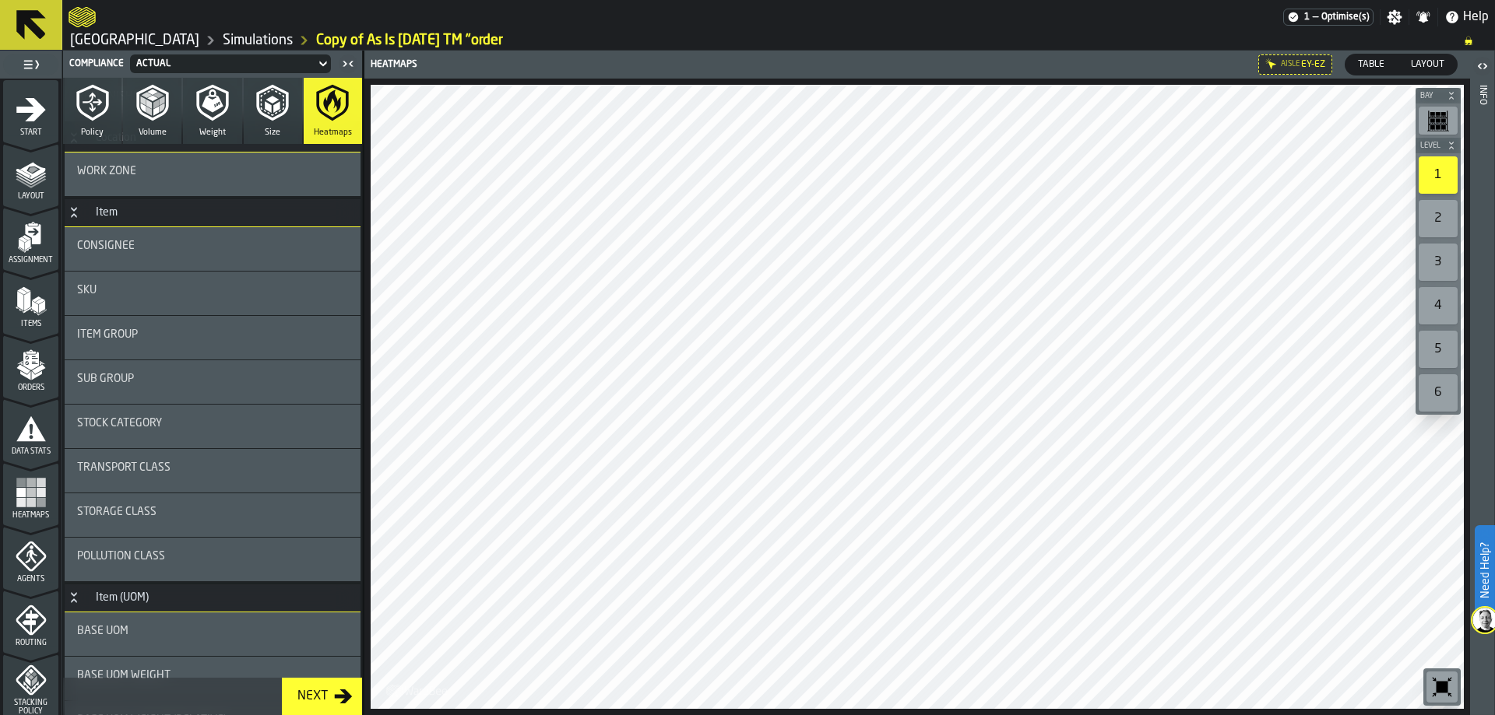
drag, startPoint x: 5, startPoint y: 163, endPoint x: 16, endPoint y: 178, distance: 18.8
click at [5, 163] on div "Layout" at bounding box center [30, 179] width 55 height 43
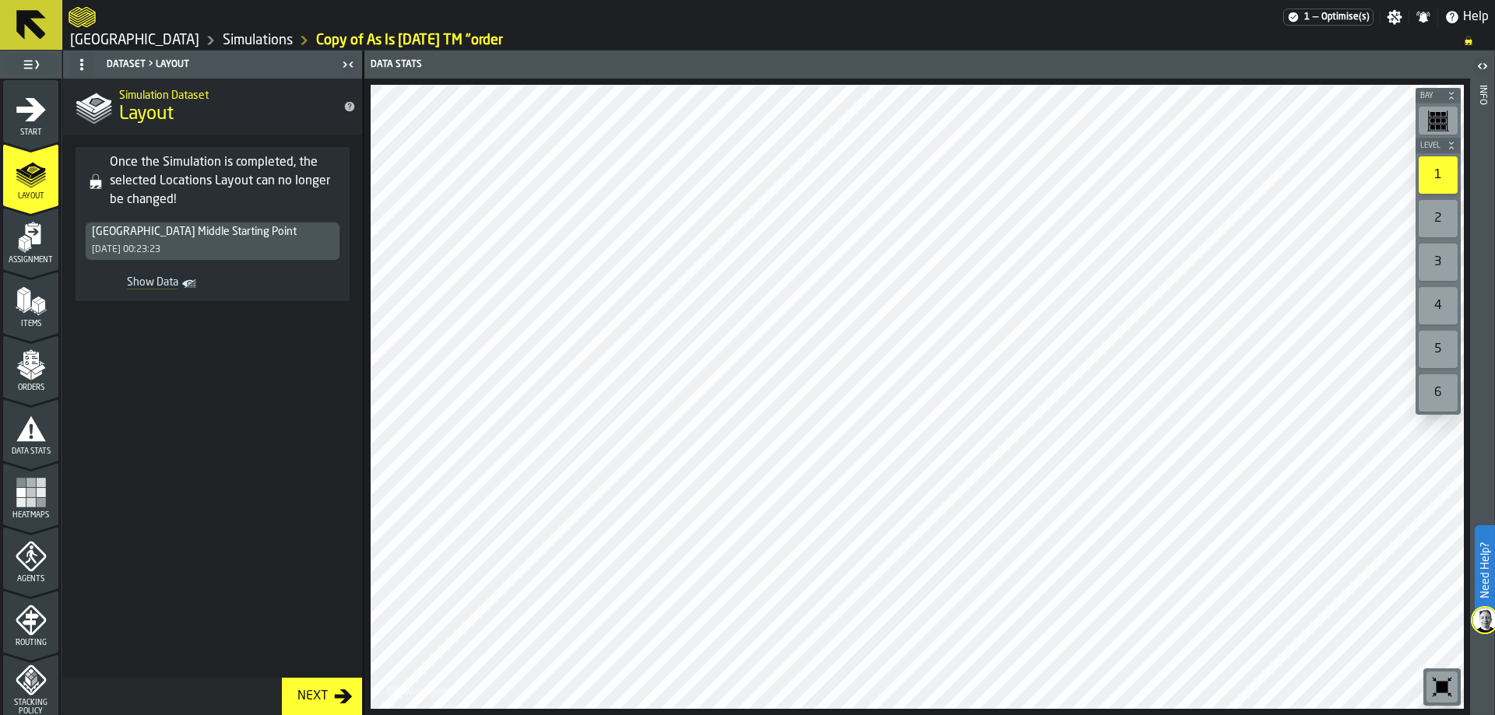
click at [856, 427] on div at bounding box center [917, 397] width 1093 height 624
click at [943, 462] on div at bounding box center [917, 397] width 1093 height 624
click at [817, 504] on div at bounding box center [917, 397] width 1093 height 624
click at [37, 244] on icon "menu Assignment" at bounding box center [33, 234] width 16 height 20
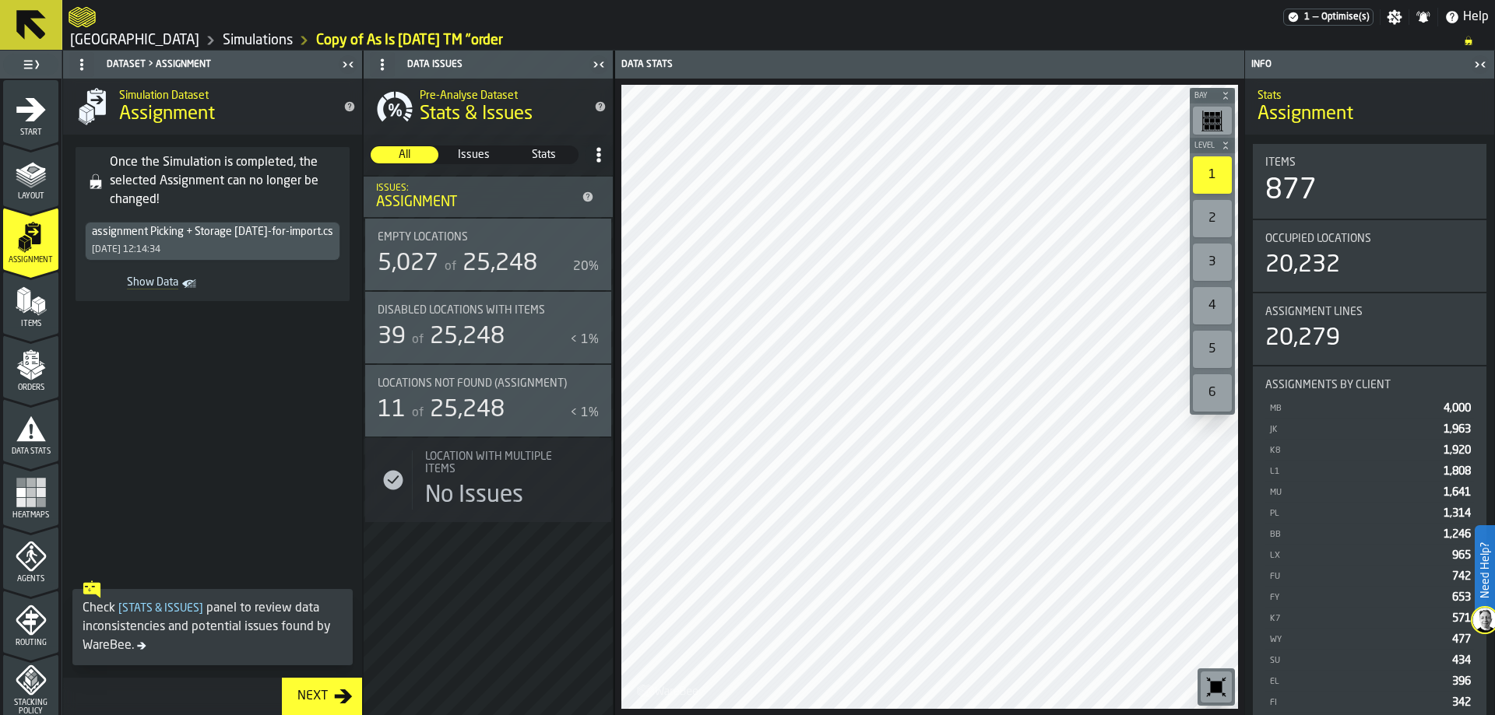
click at [12, 304] on div "Items" at bounding box center [30, 307] width 55 height 43
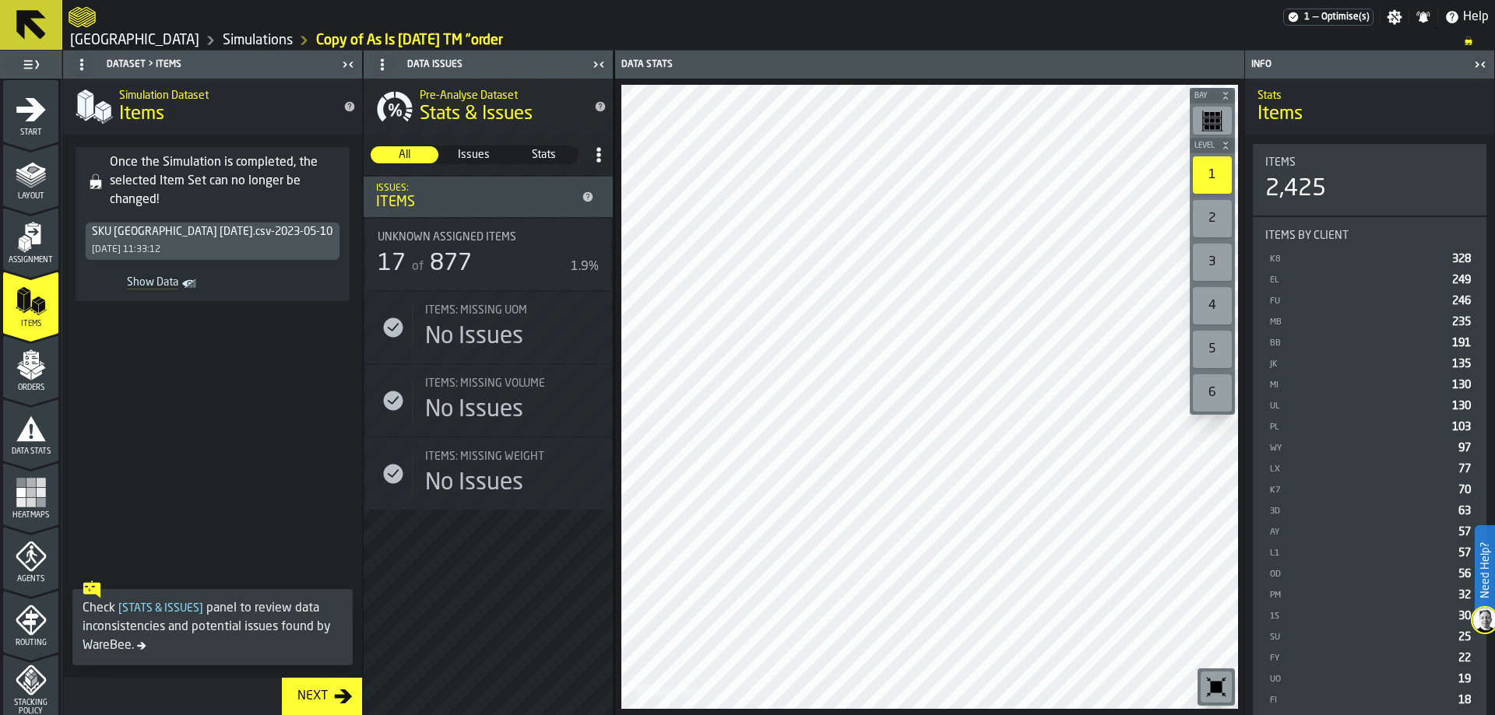
click at [1477, 65] on icon "button-toggle-Close me" at bounding box center [1477, 64] width 4 height 5
